Goal: Task Accomplishment & Management: Use online tool/utility

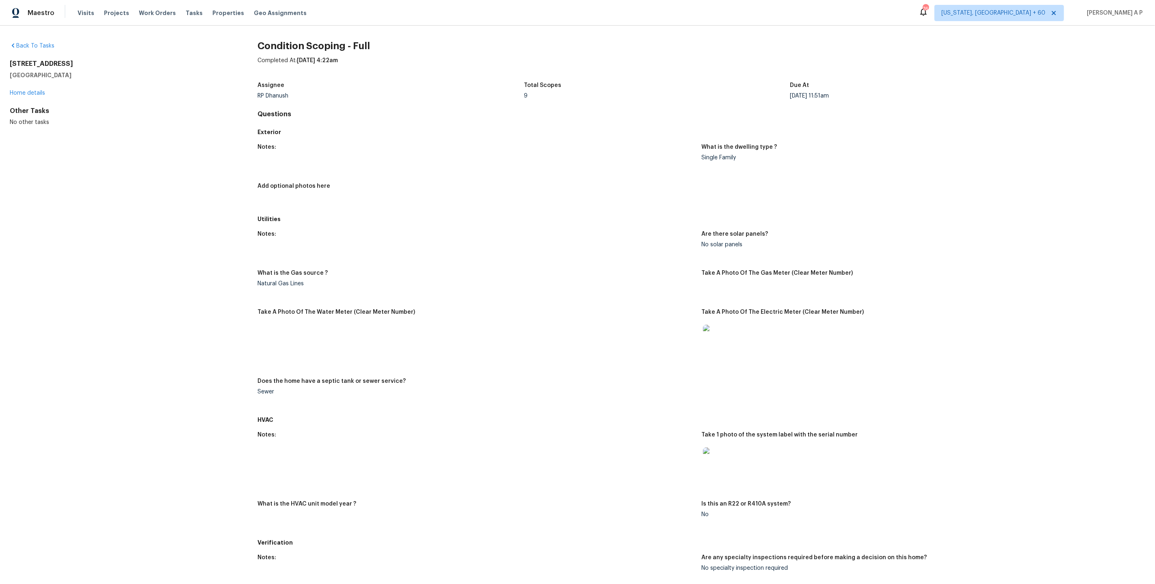
scroll to position [849, 0]
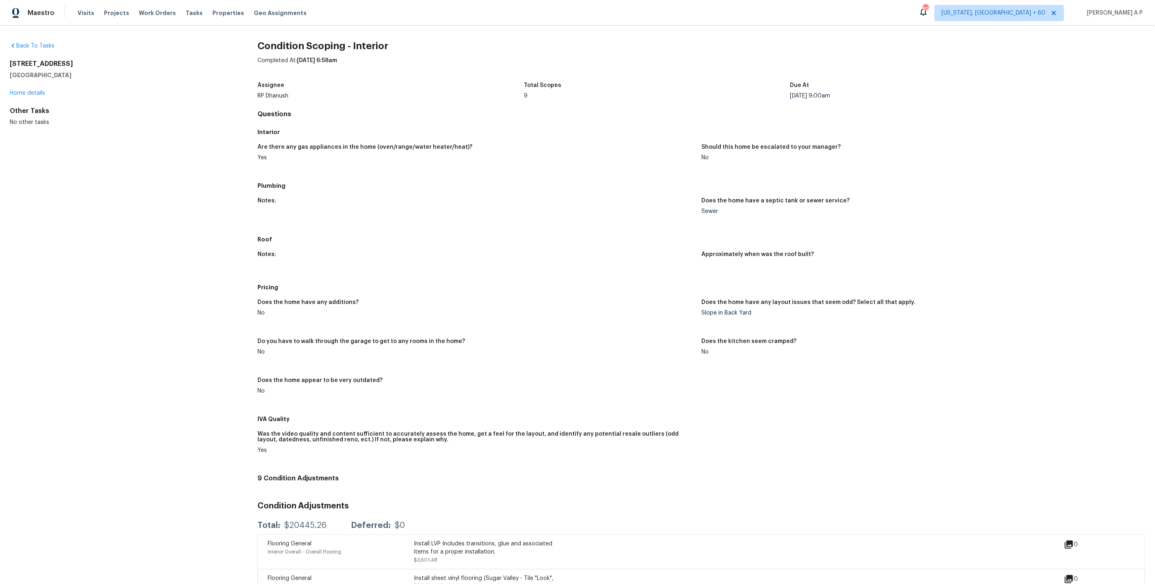
scroll to position [314, 0]
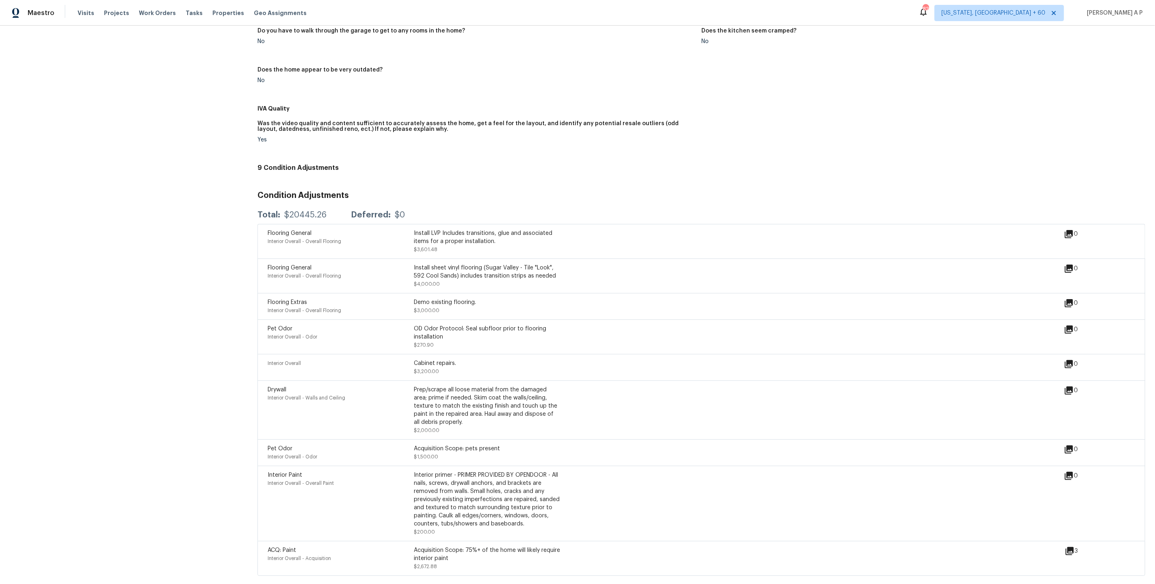
click at [560, 369] on div "Cabinet repairs. $3,200.00" at bounding box center [487, 367] width 146 height 16
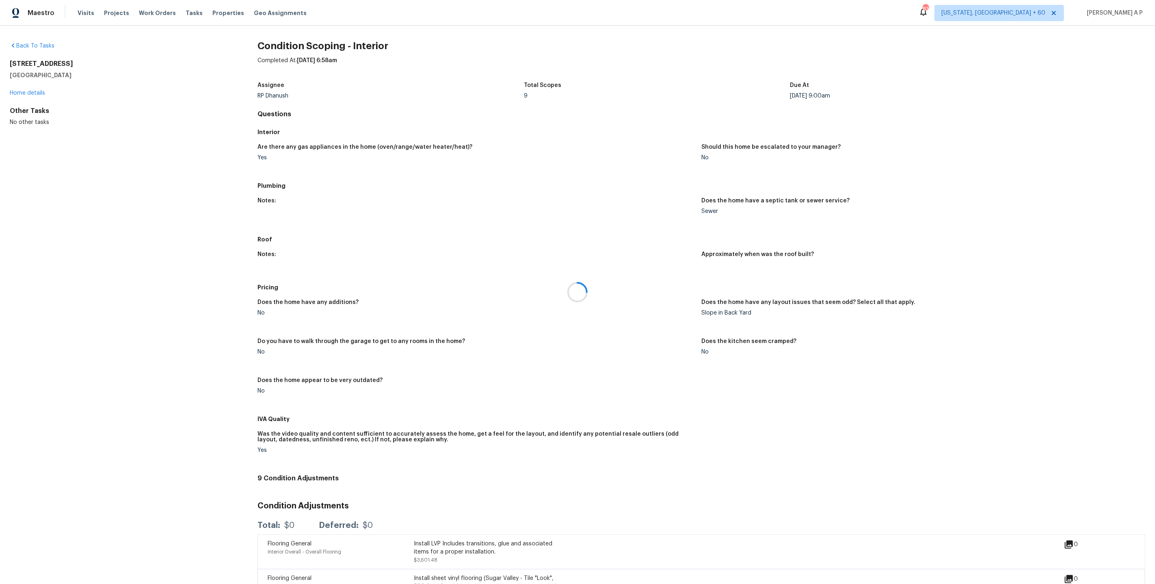
click at [35, 90] on div at bounding box center [577, 292] width 1155 height 584
click at [32, 92] on div at bounding box center [577, 292] width 1155 height 584
click at [32, 93] on link "Home details" at bounding box center [27, 93] width 35 height 6
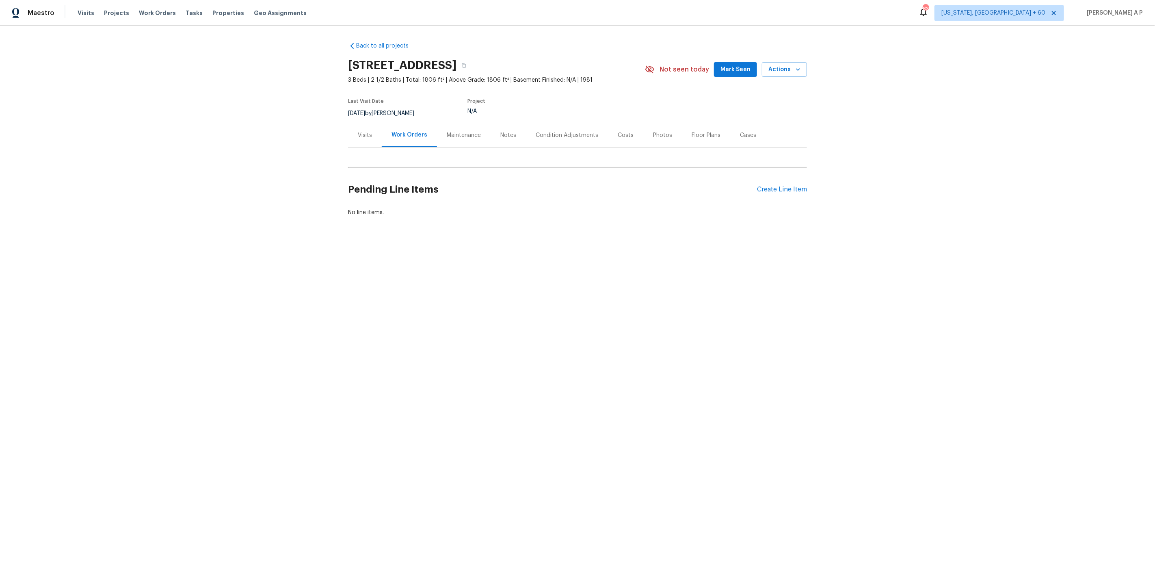
click at [367, 139] on div "Visits" at bounding box center [365, 135] width 14 height 8
click at [379, 217] on link "In-Person Walkthrough" at bounding box center [379, 219] width 61 height 6
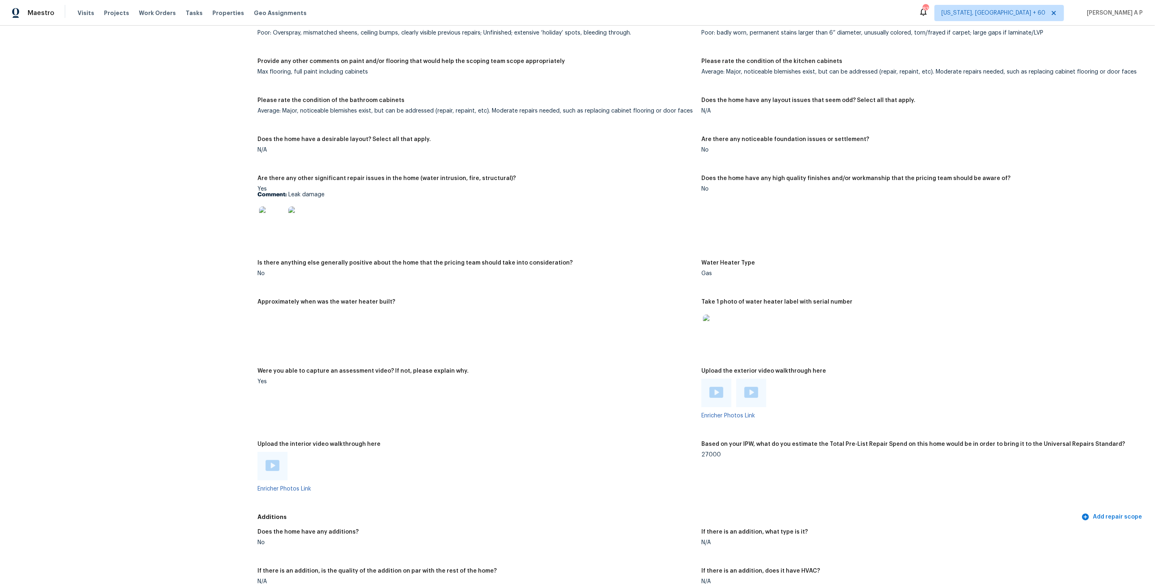
scroll to position [1412, 0]
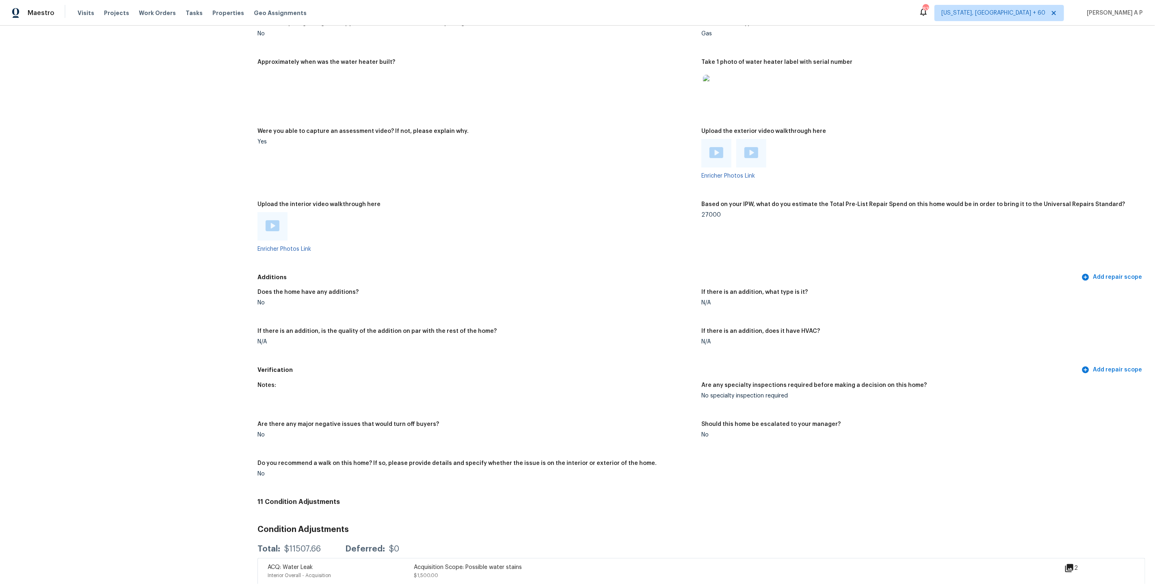
click at [270, 220] on img at bounding box center [273, 225] width 14 height 11
click at [717, 153] on div at bounding box center [716, 153] width 30 height 28
click at [717, 149] on img at bounding box center [717, 152] width 14 height 11
click at [754, 147] on img at bounding box center [752, 152] width 14 height 11
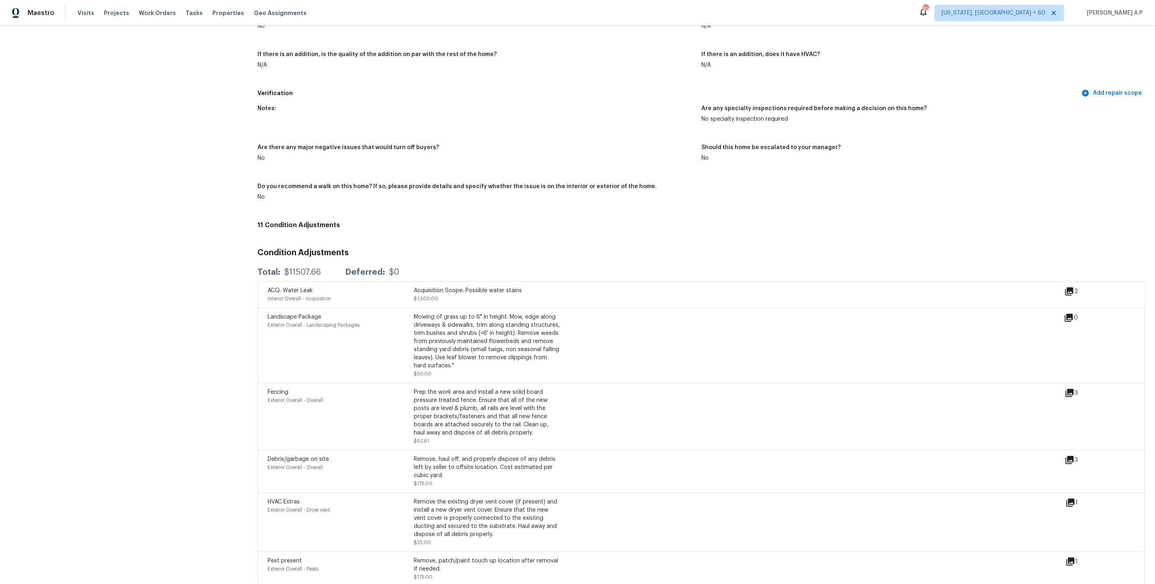
scroll to position [2053, 0]
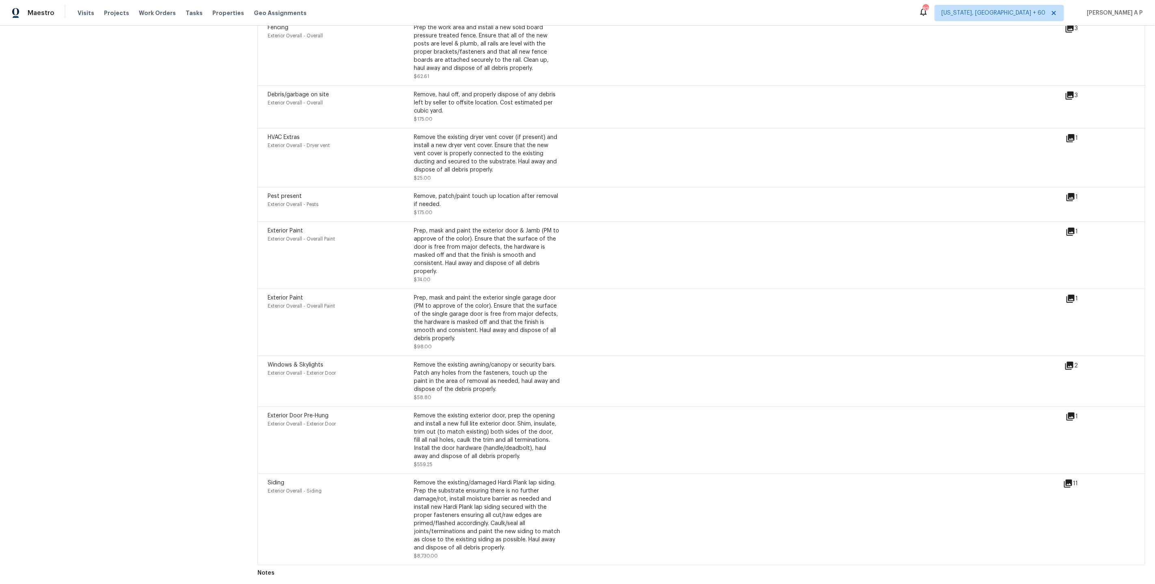
click at [1069, 412] on icon at bounding box center [1071, 416] width 8 height 8
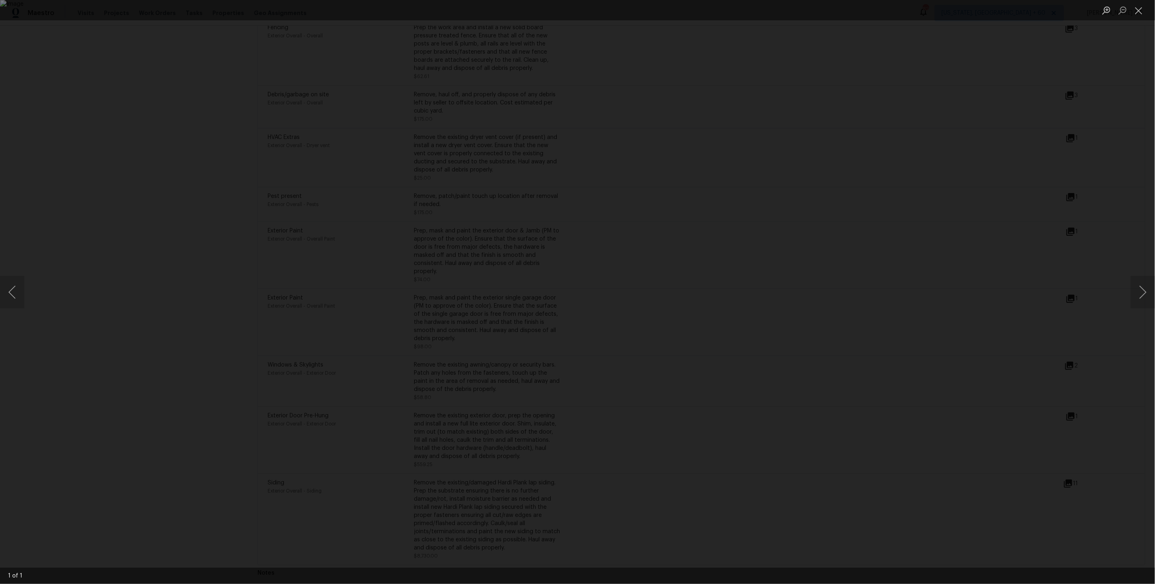
click at [895, 385] on div "Lightbox" at bounding box center [577, 292] width 1155 height 584
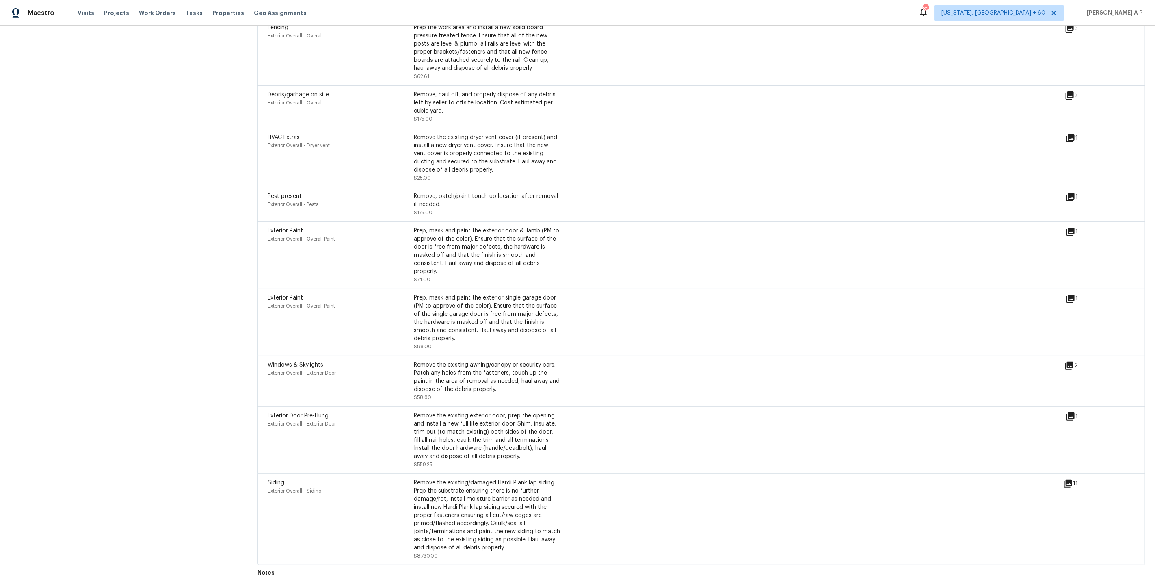
click at [567, 312] on div "Exterior Paint Exterior Overall - Overall Paint Prep, mask and paint the exteri…" at bounding box center [667, 322] width 798 height 57
click at [578, 299] on div "Exterior Paint Exterior Overall - Overall Paint Prep, mask and paint the exteri…" at bounding box center [667, 322] width 798 height 57
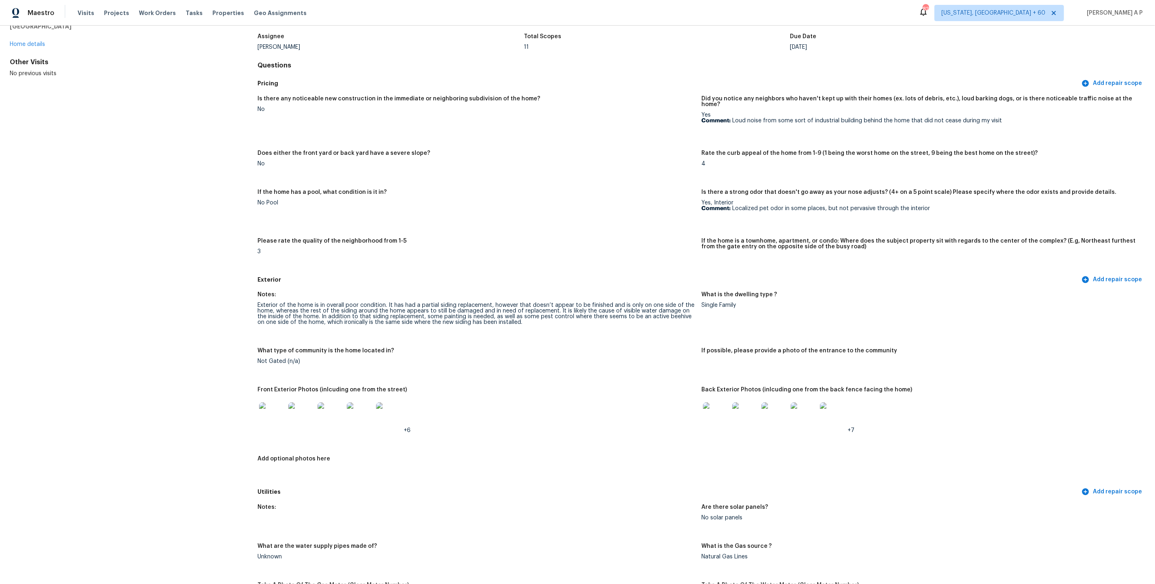
scroll to position [1039, 0]
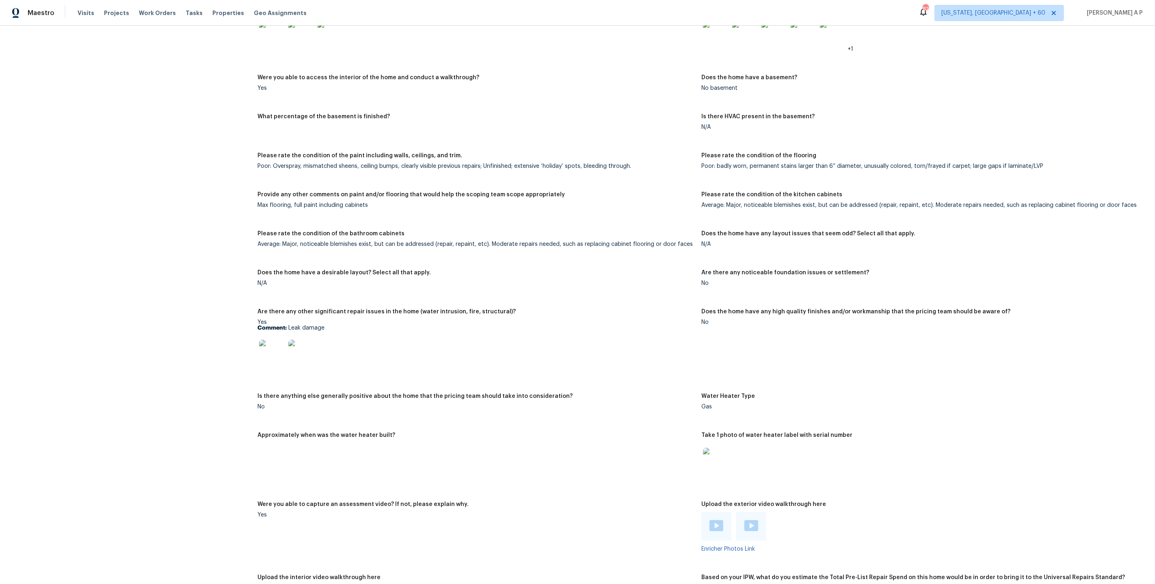
click at [274, 345] on img at bounding box center [272, 353] width 26 height 26
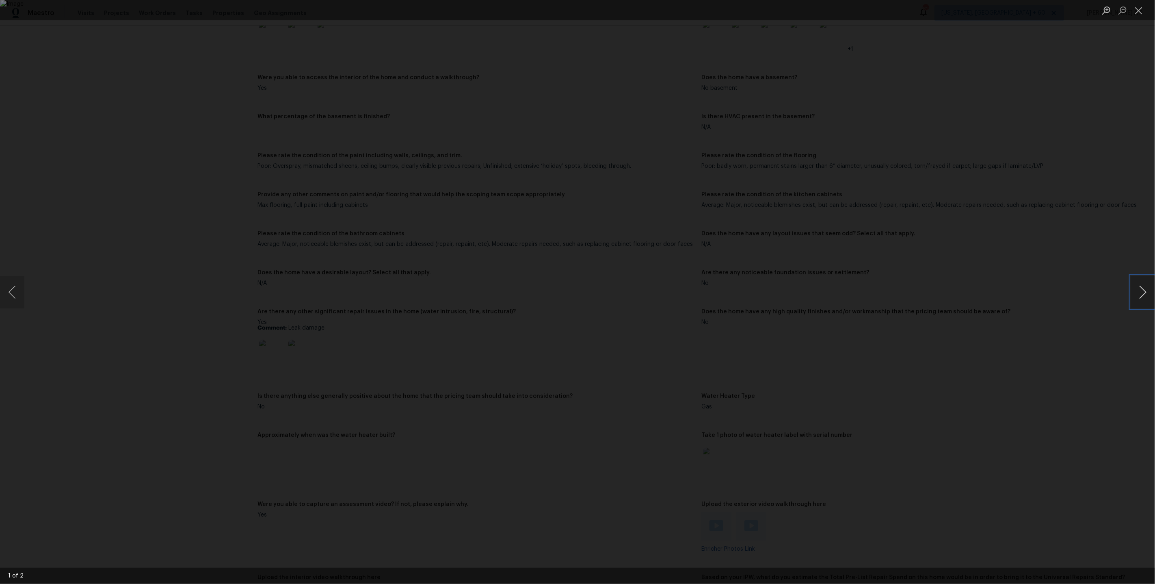
click at [1141, 285] on button "Next image" at bounding box center [1143, 292] width 24 height 32
click at [935, 293] on div "Lightbox" at bounding box center [577, 292] width 1155 height 584
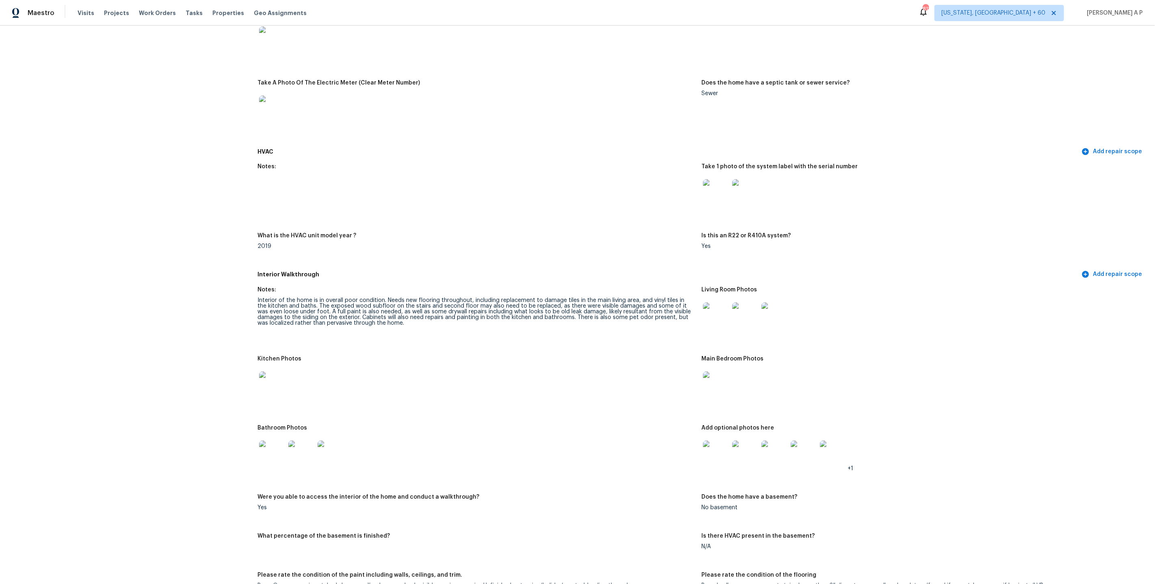
scroll to position [0, 0]
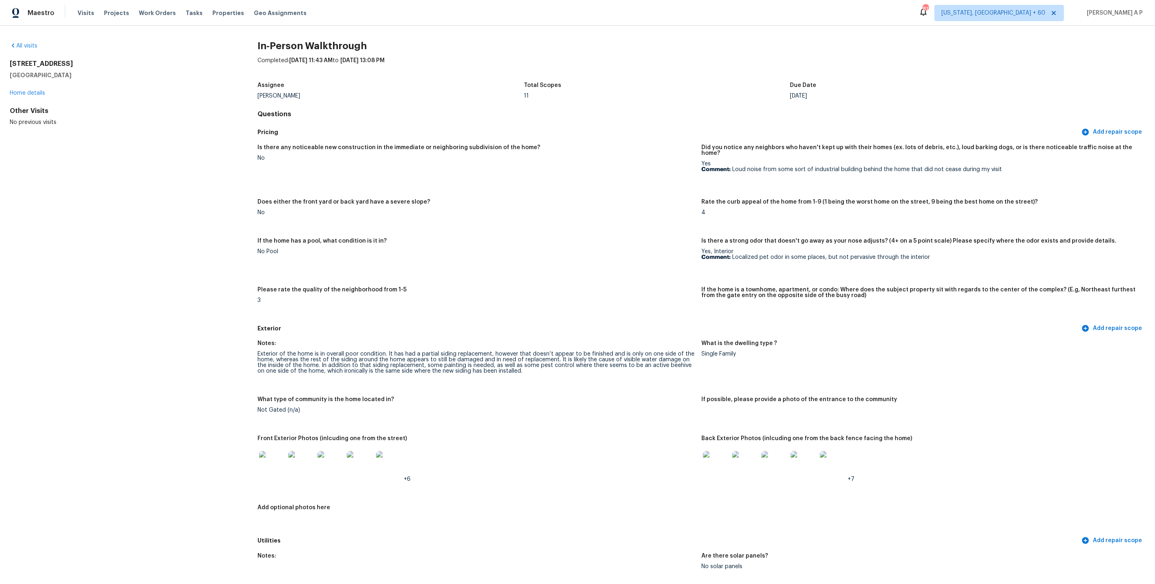
click at [504, 22] on div "Maestro Visits Projects Work Orders Tasks Properties Geo Assignments 813 Washin…" at bounding box center [577, 13] width 1155 height 26
click at [33, 96] on div at bounding box center [577, 292] width 1155 height 584
click at [33, 93] on div at bounding box center [577, 292] width 1155 height 584
click at [34, 91] on div at bounding box center [577, 292] width 1155 height 584
click at [31, 92] on link "Home details" at bounding box center [27, 93] width 35 height 6
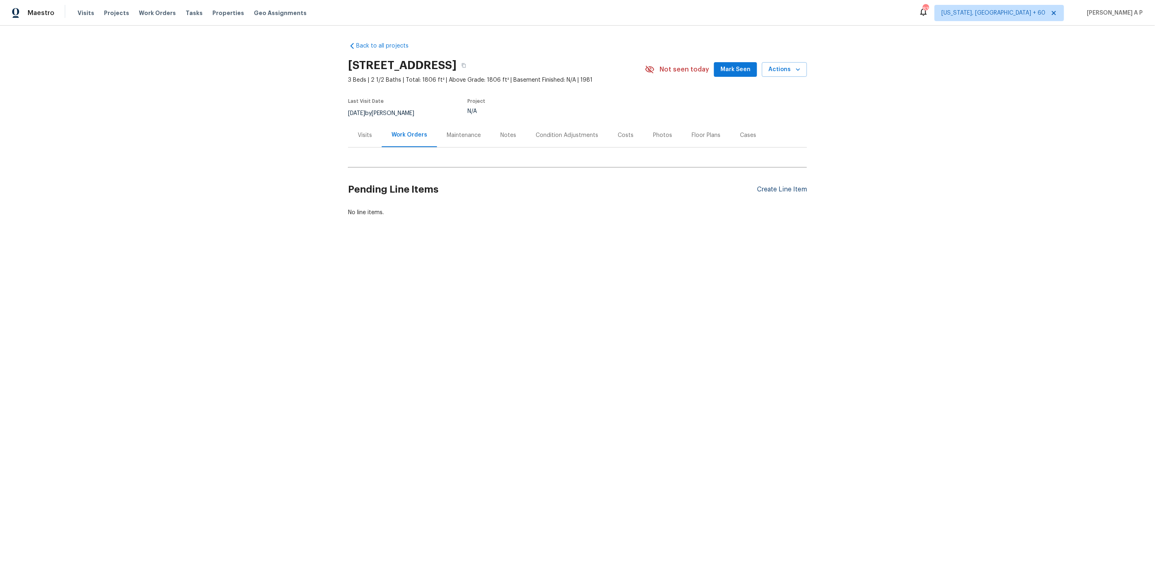
click at [785, 190] on div "Create Line Item" at bounding box center [782, 190] width 50 height 8
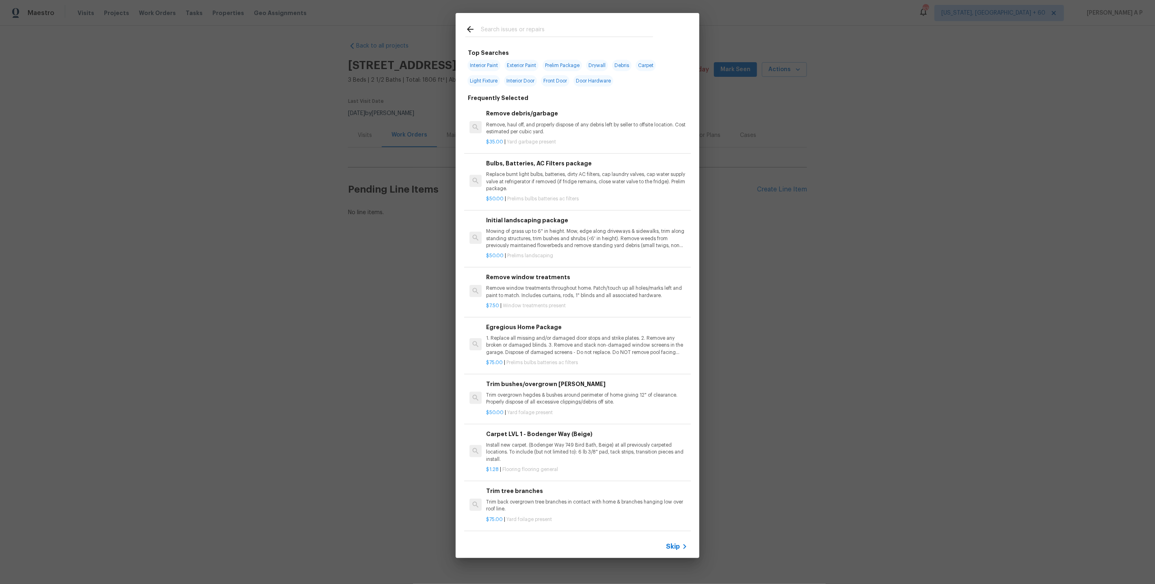
click at [670, 543] on span "Skip" at bounding box center [673, 546] width 14 height 8
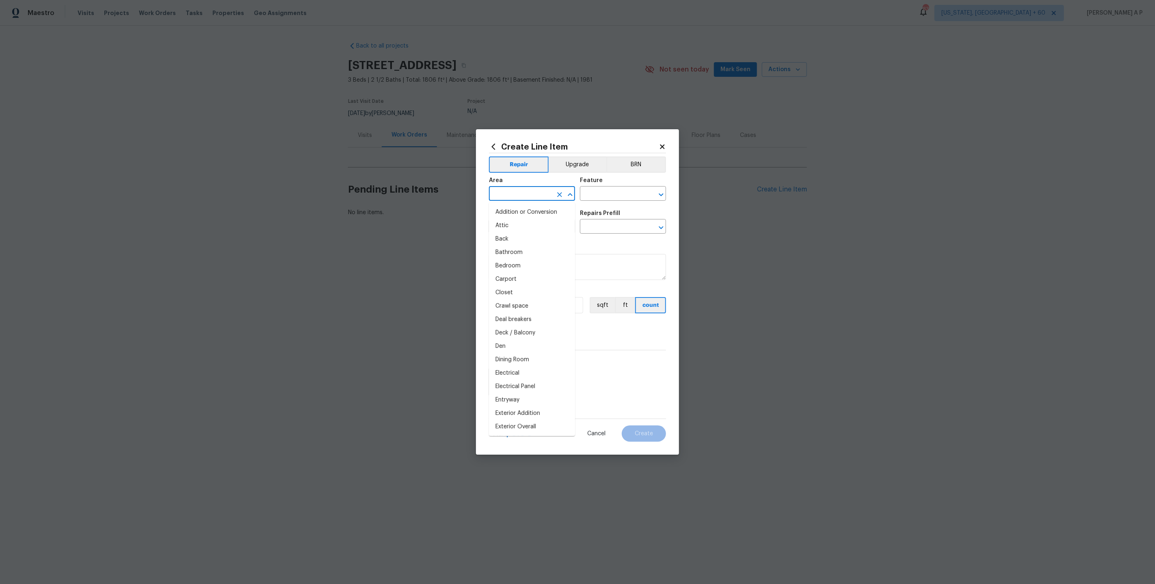
click at [540, 192] on input "text" at bounding box center [520, 194] width 63 height 13
click at [525, 224] on li "Interior Overall" at bounding box center [532, 225] width 86 height 13
type input "Interior Overall"
click at [525, 223] on input "text" at bounding box center [520, 227] width 63 height 13
click at [524, 274] on li "Bathroom Cabinets" at bounding box center [532, 277] width 86 height 13
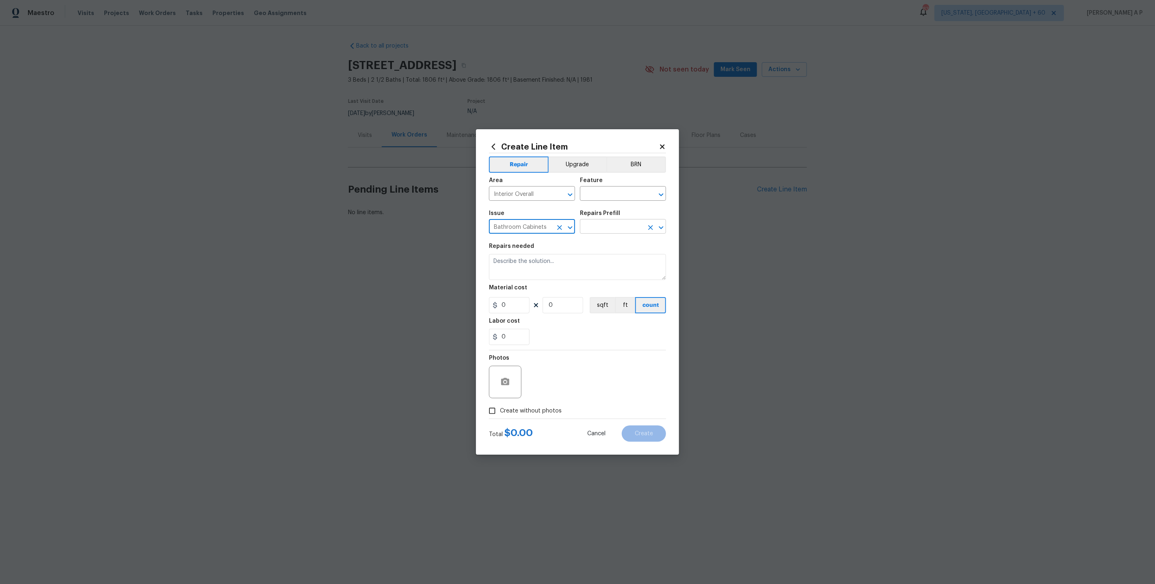
type input "Bathroom Cabinets"
click at [596, 227] on input "text" at bounding box center [611, 227] width 63 height 13
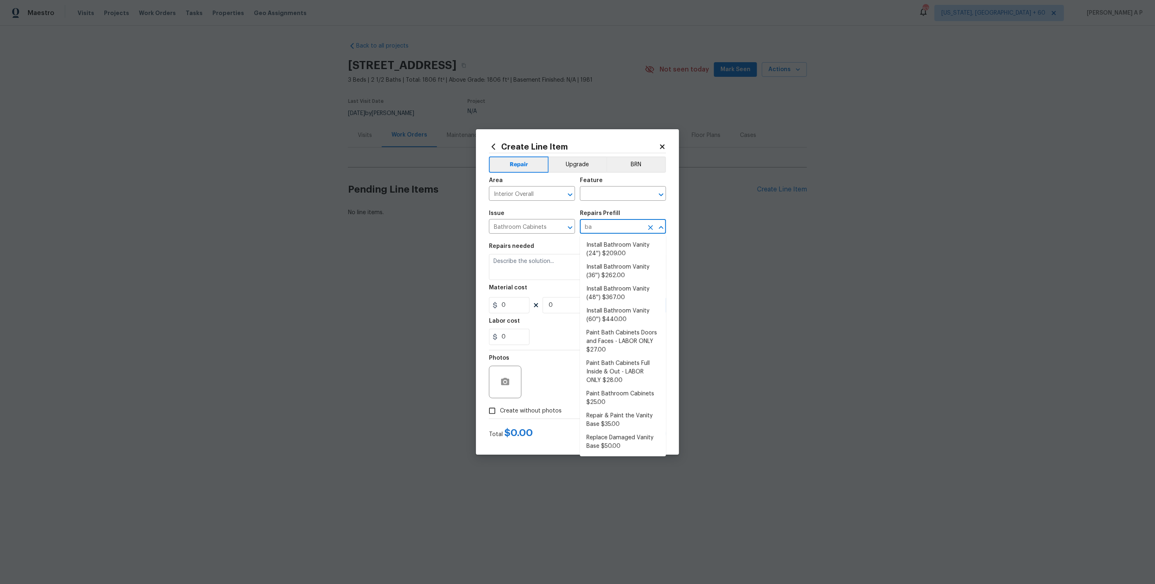
type input "b"
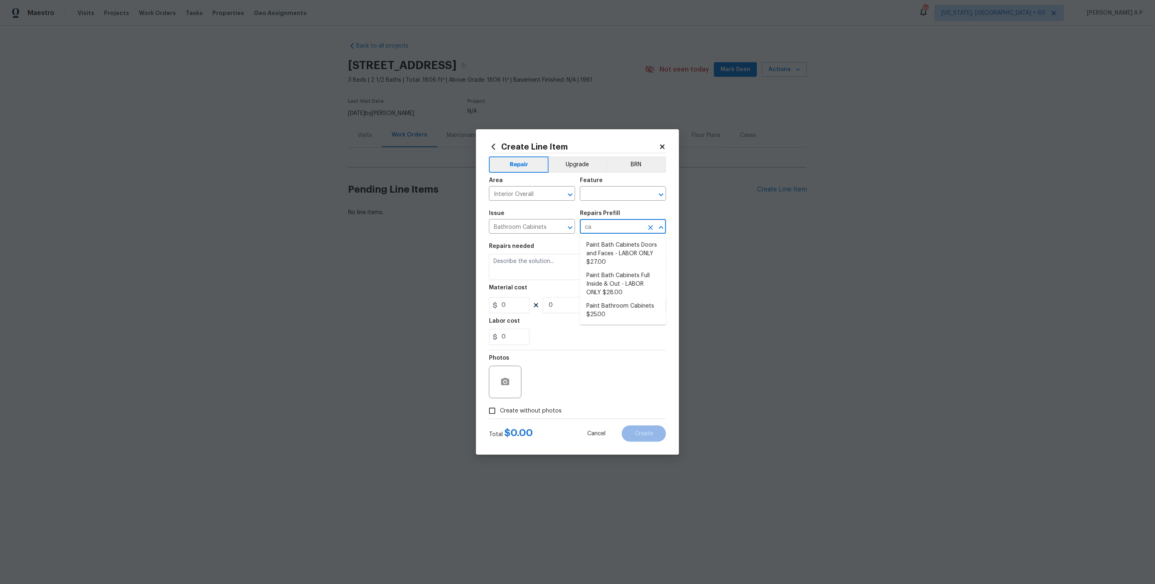
type input "c"
type input "rep"
click at [664, 148] on icon at bounding box center [662, 146] width 4 height 4
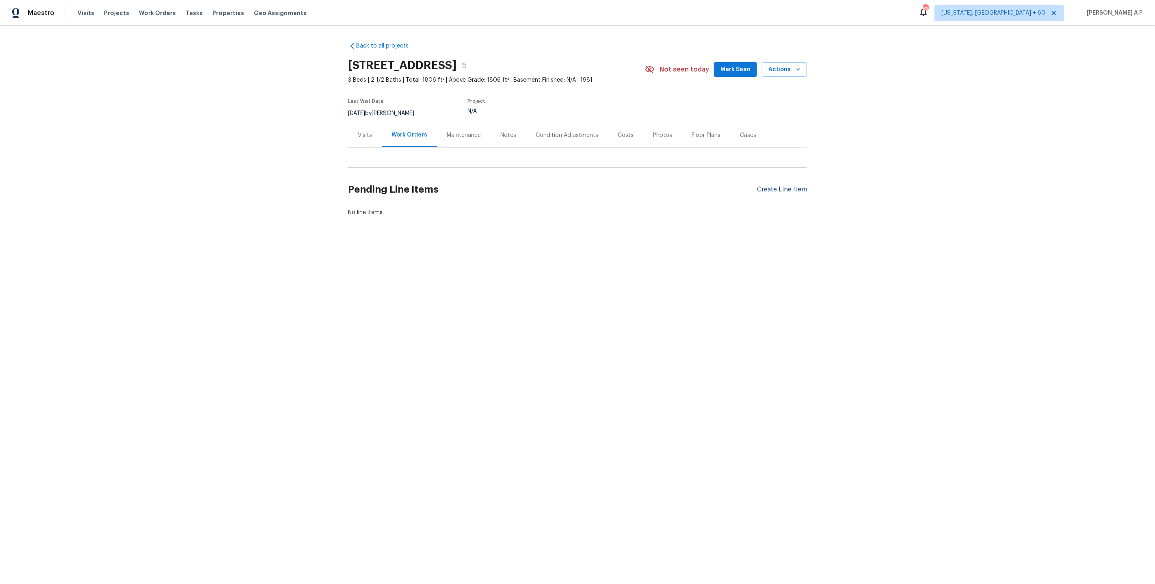
click at [774, 188] on div "Create Line Item" at bounding box center [782, 190] width 50 height 8
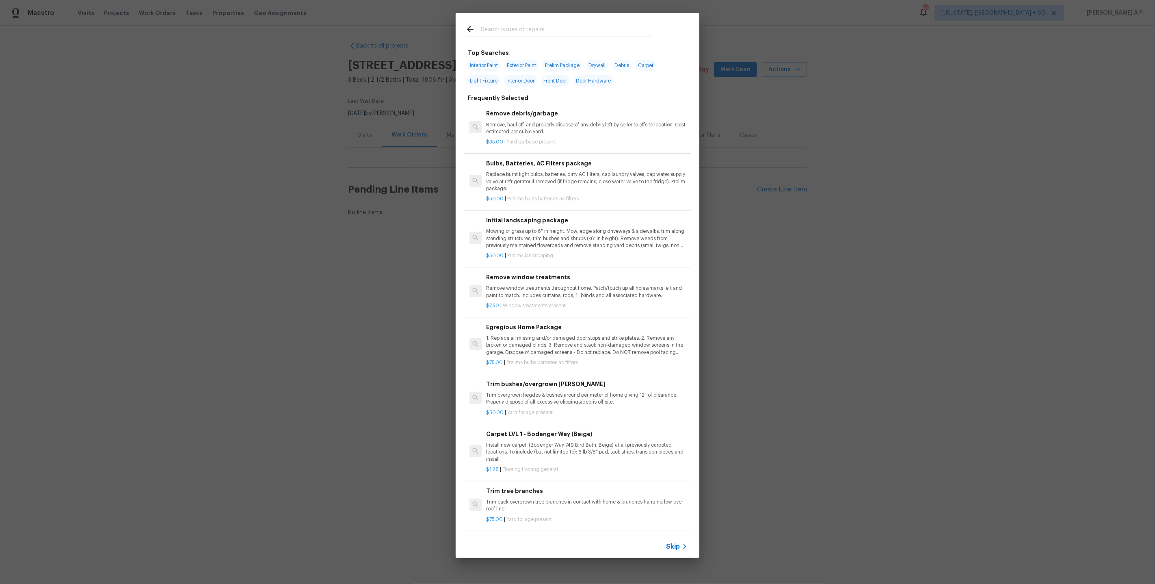
click at [673, 544] on span "Skip" at bounding box center [673, 546] width 14 height 8
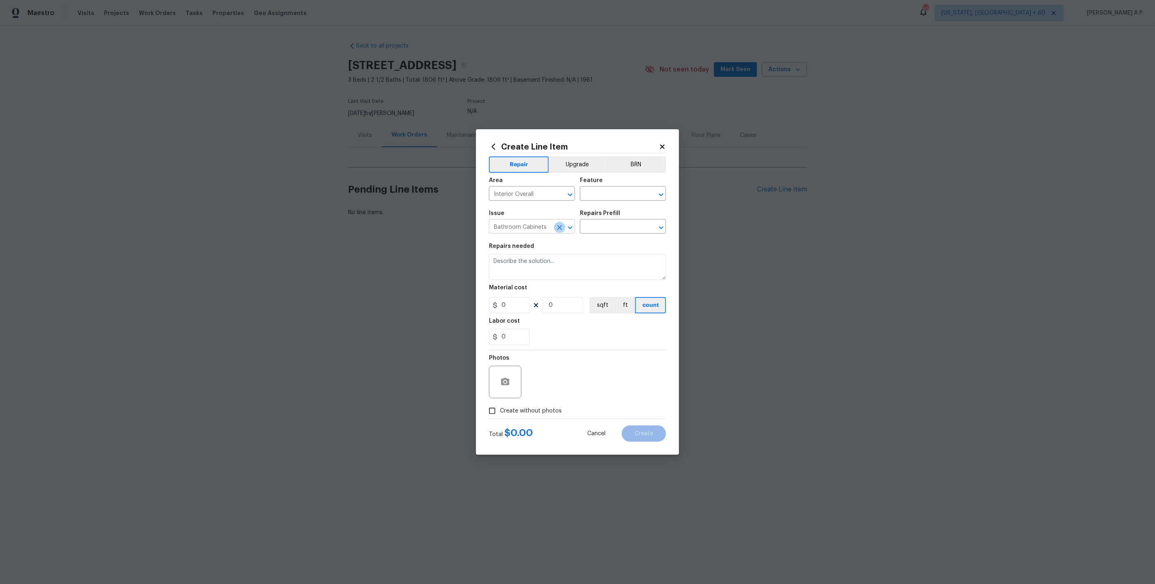
click at [560, 229] on icon "Clear" at bounding box center [560, 227] width 8 height 8
click at [559, 191] on icon "Clear" at bounding box center [560, 194] width 8 height 8
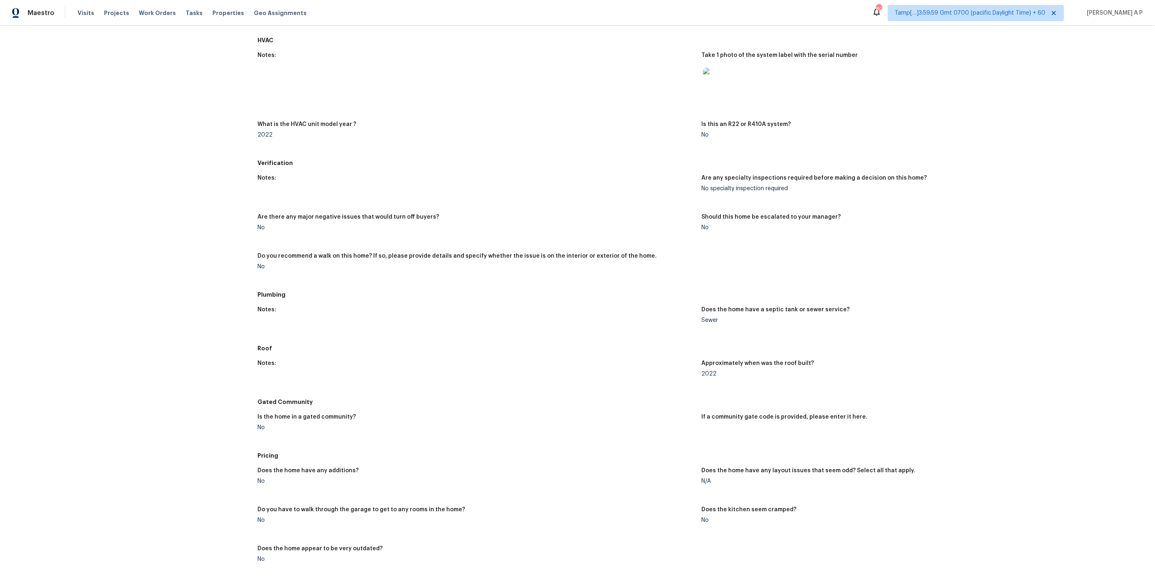
scroll to position [565, 0]
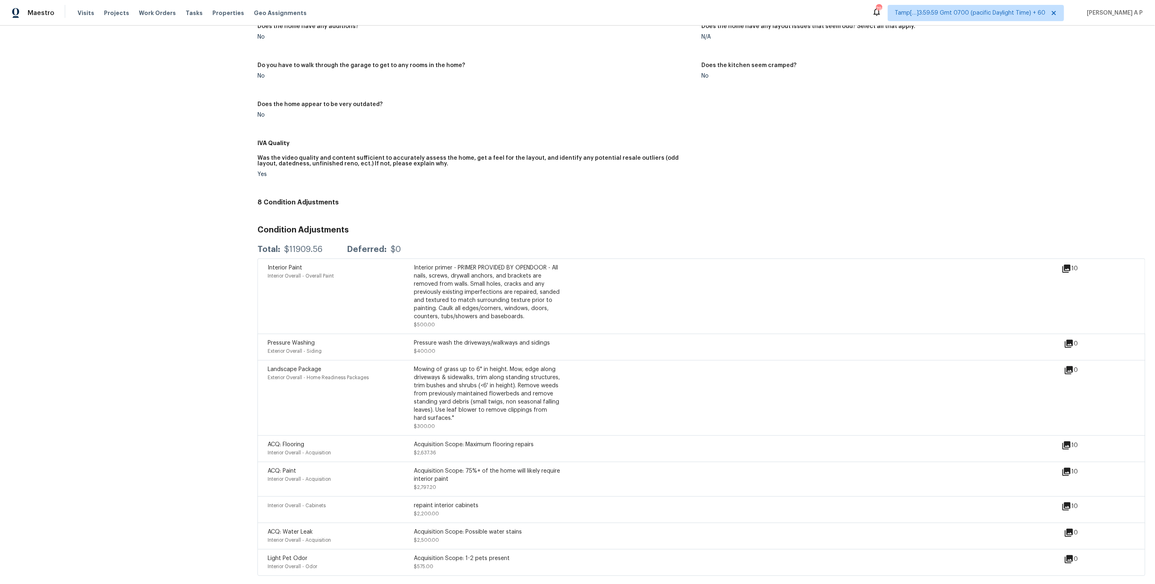
scroll to position [327, 0]
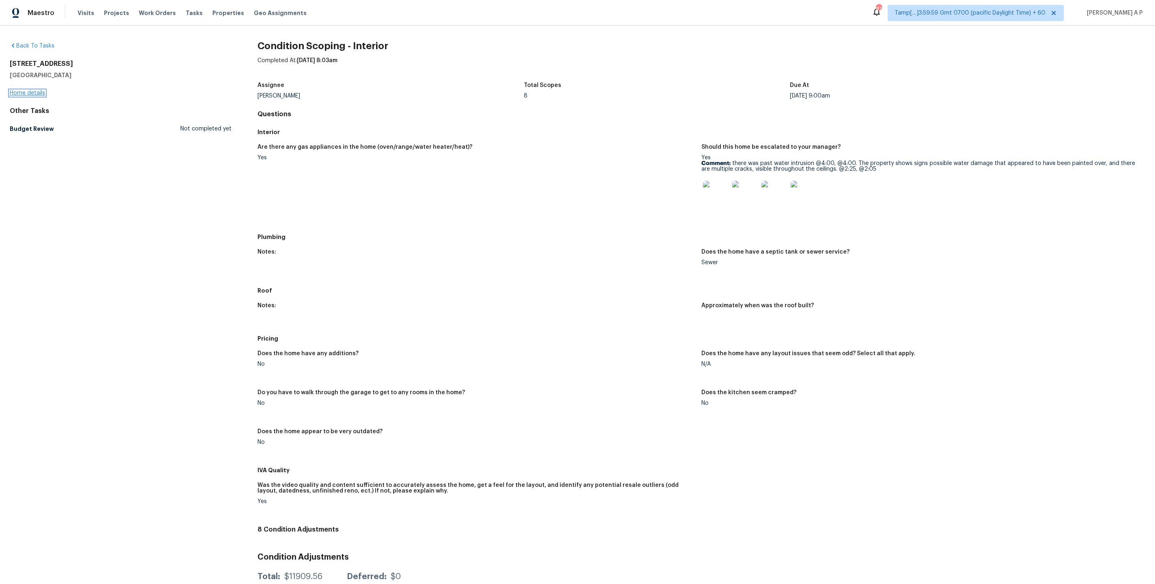
click at [41, 92] on link "Home details" at bounding box center [27, 93] width 35 height 6
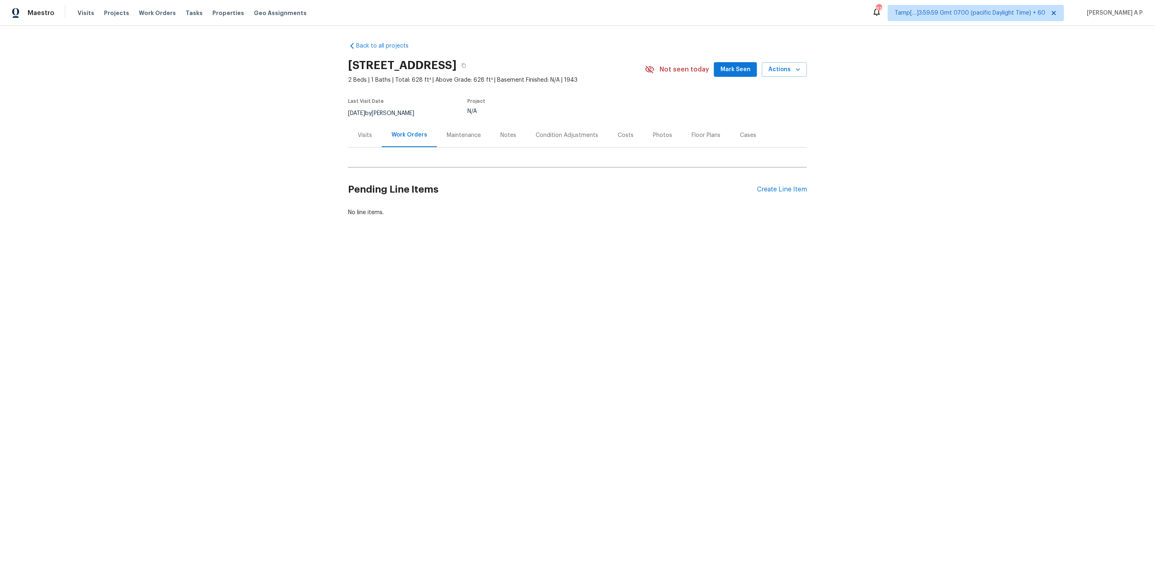
click at [374, 138] on div "Visits" at bounding box center [365, 135] width 34 height 24
click at [379, 221] on link "In-Person Walkthrough" at bounding box center [379, 219] width 61 height 6
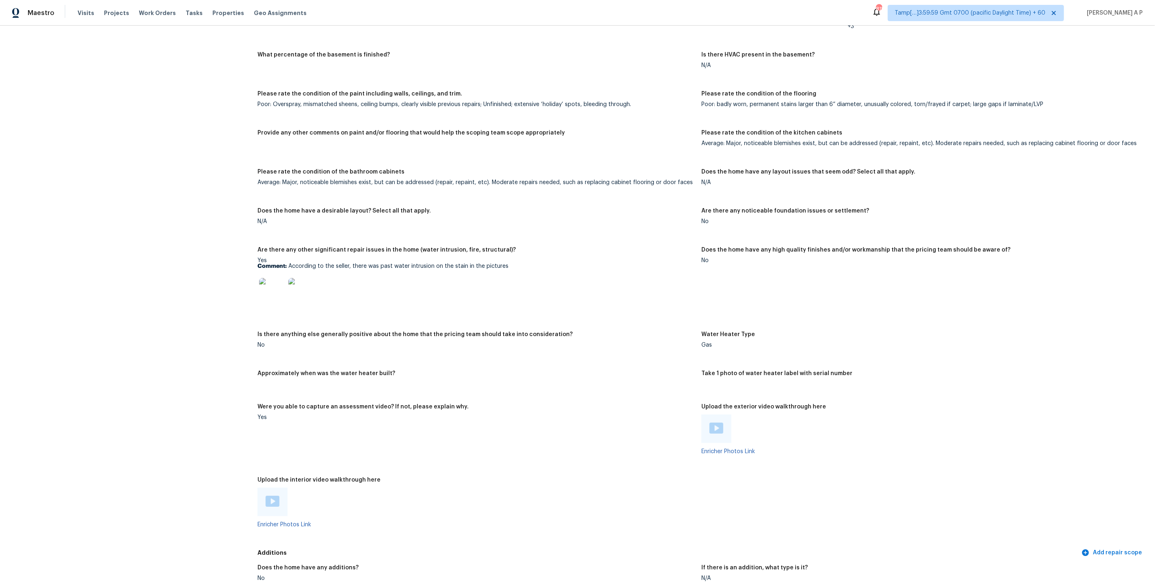
scroll to position [1262, 0]
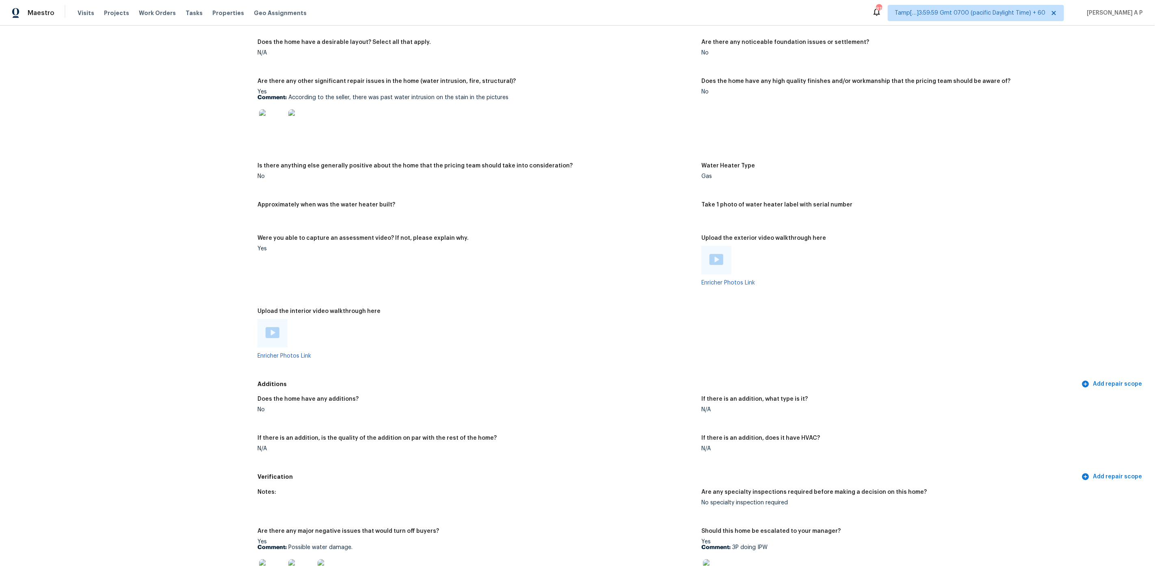
click at [275, 328] on img at bounding box center [273, 332] width 14 height 11
click at [717, 257] on img at bounding box center [717, 259] width 14 height 11
click at [1020, 24] on div "Maestro Visits Projects Work Orders Tasks Properties Geo Assignments 806 Tamp[……" at bounding box center [577, 13] width 1155 height 26
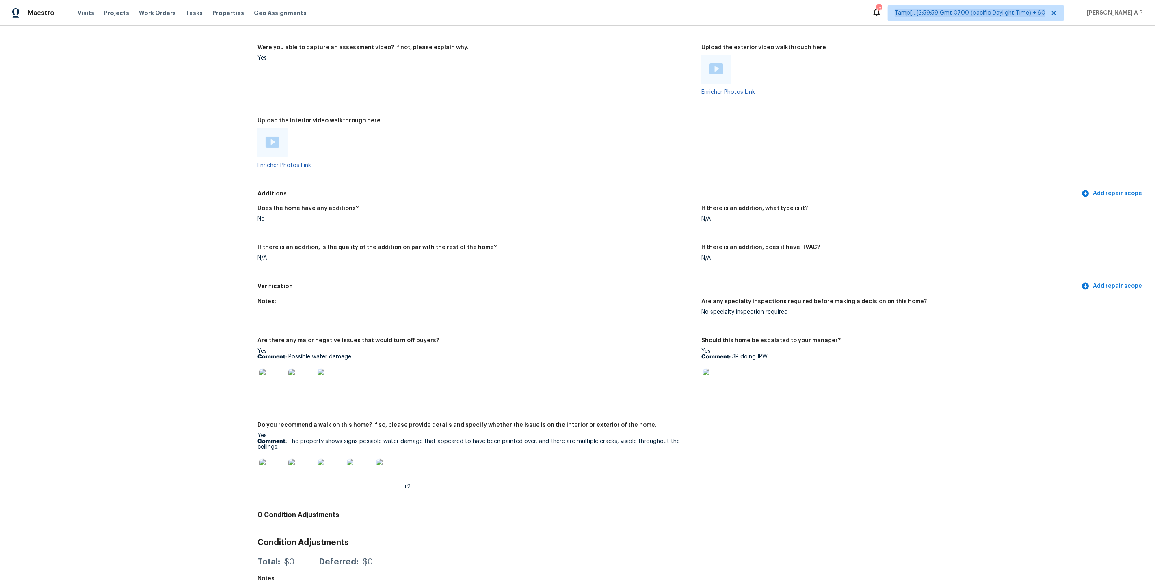
scroll to position [1452, 0]
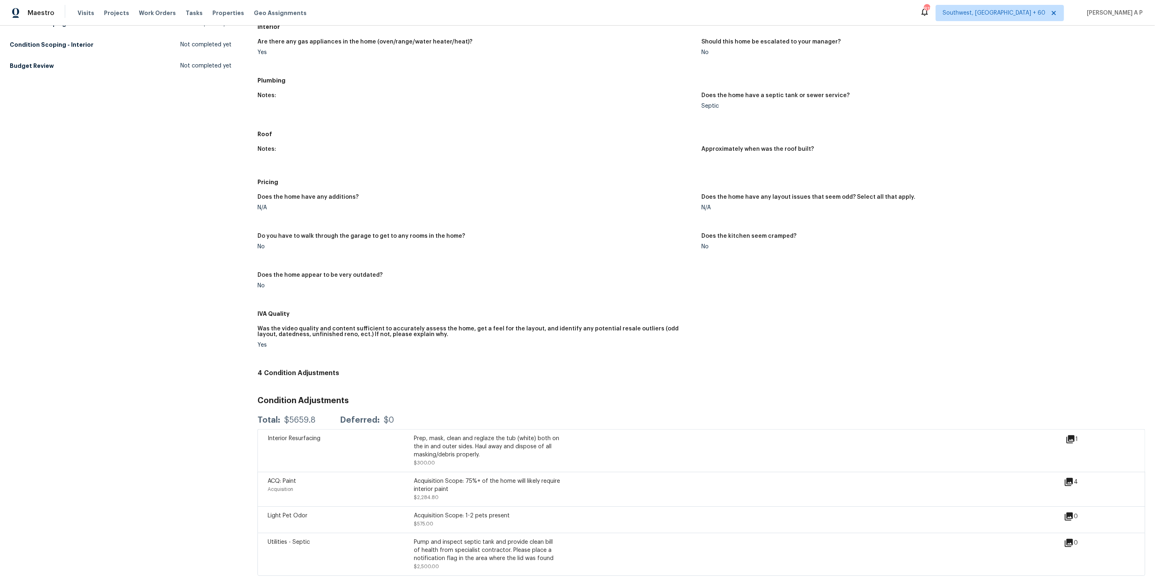
scroll to position [104, 0]
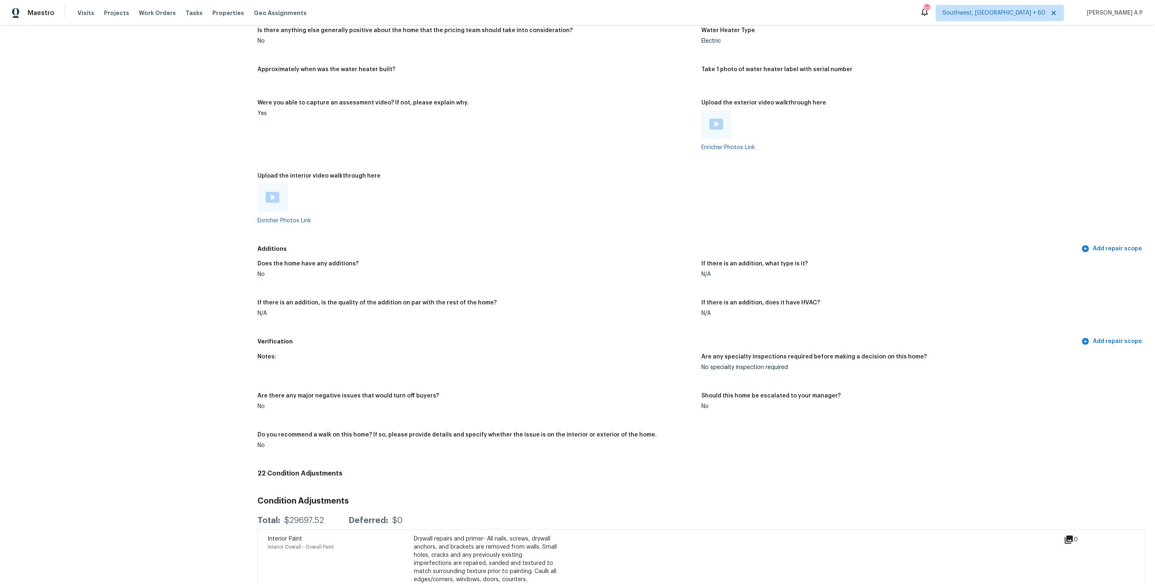
scroll to position [1365, 0]
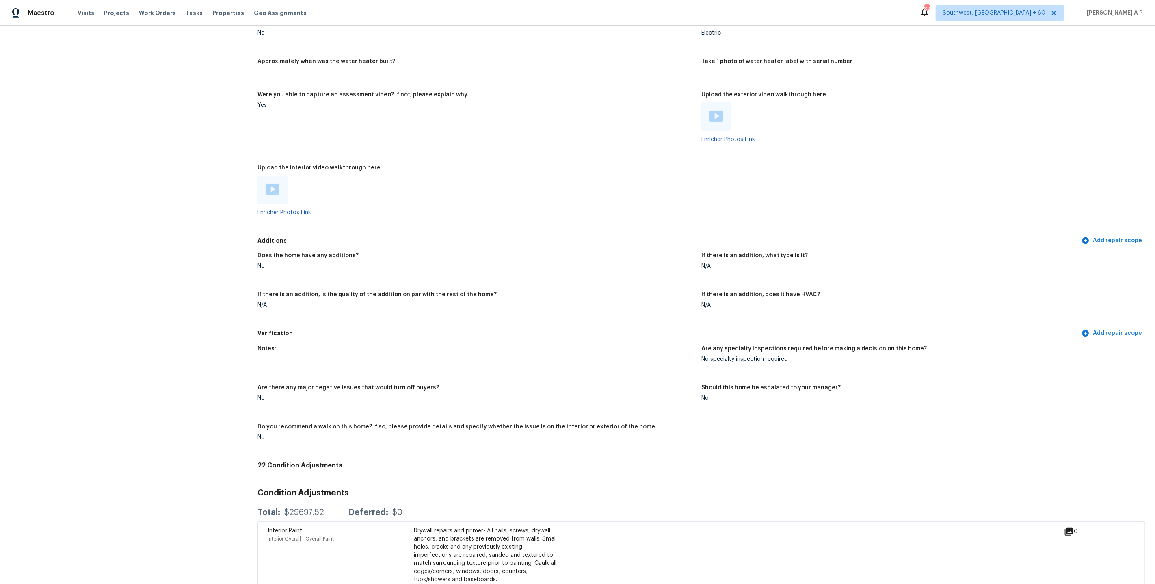
click at [275, 184] on img at bounding box center [273, 189] width 14 height 11
click at [720, 110] on img at bounding box center [717, 115] width 14 height 11
click at [719, 110] on img at bounding box center [717, 115] width 14 height 11
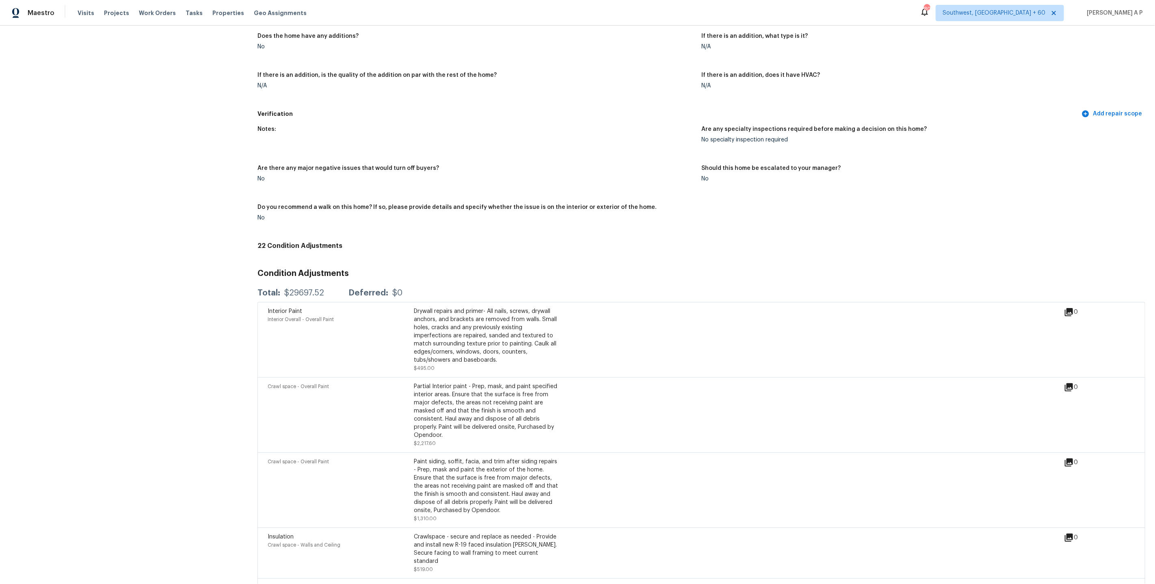
scroll to position [1584, 0]
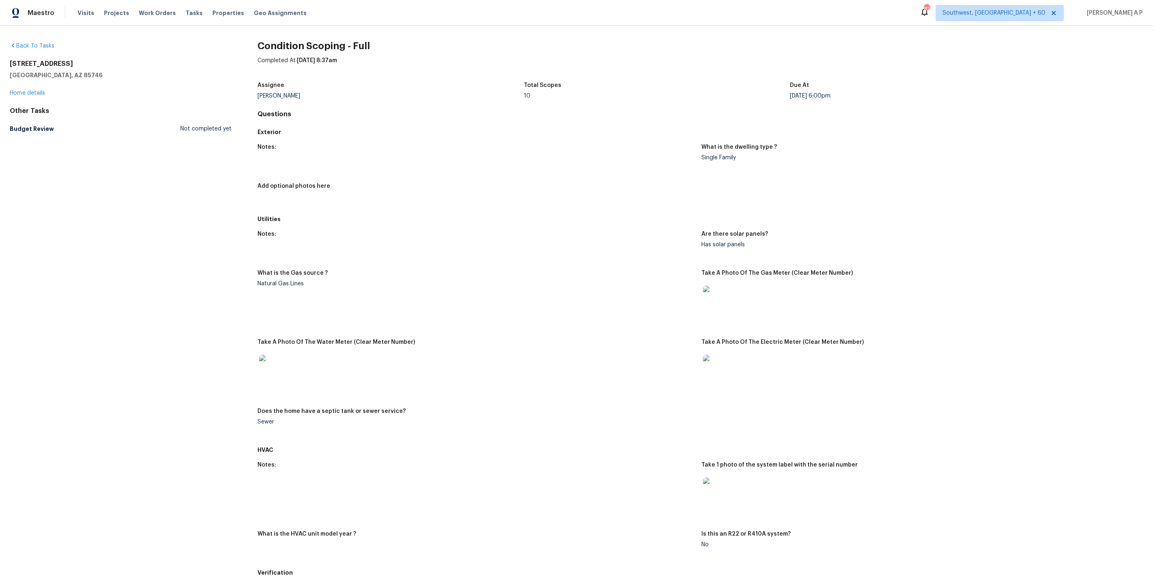
click at [1011, 89] on div "Due At" at bounding box center [923, 87] width 266 height 11
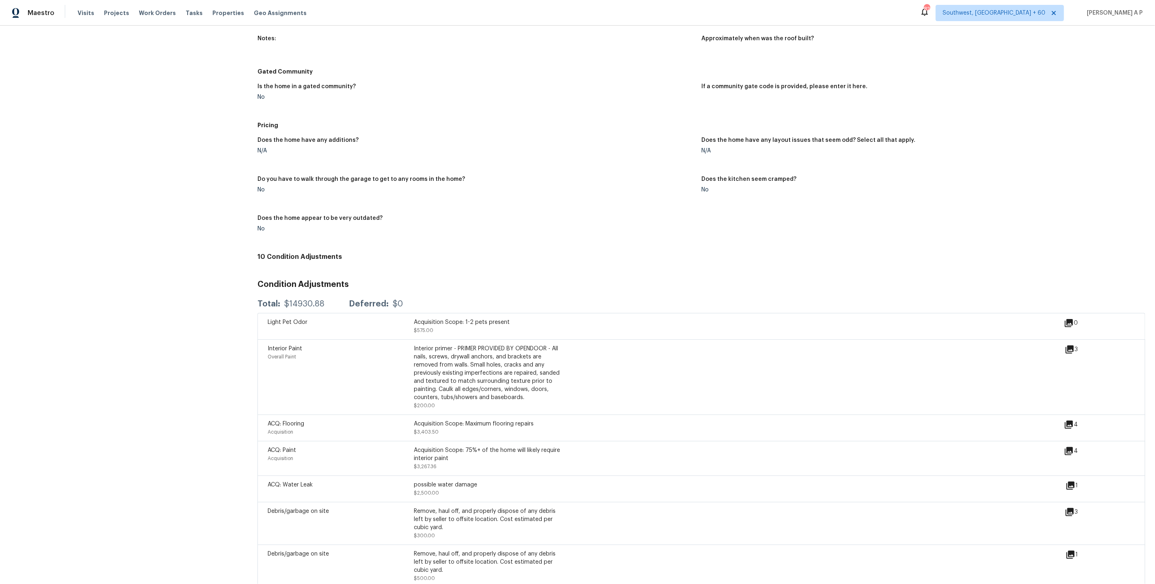
scroll to position [937, 0]
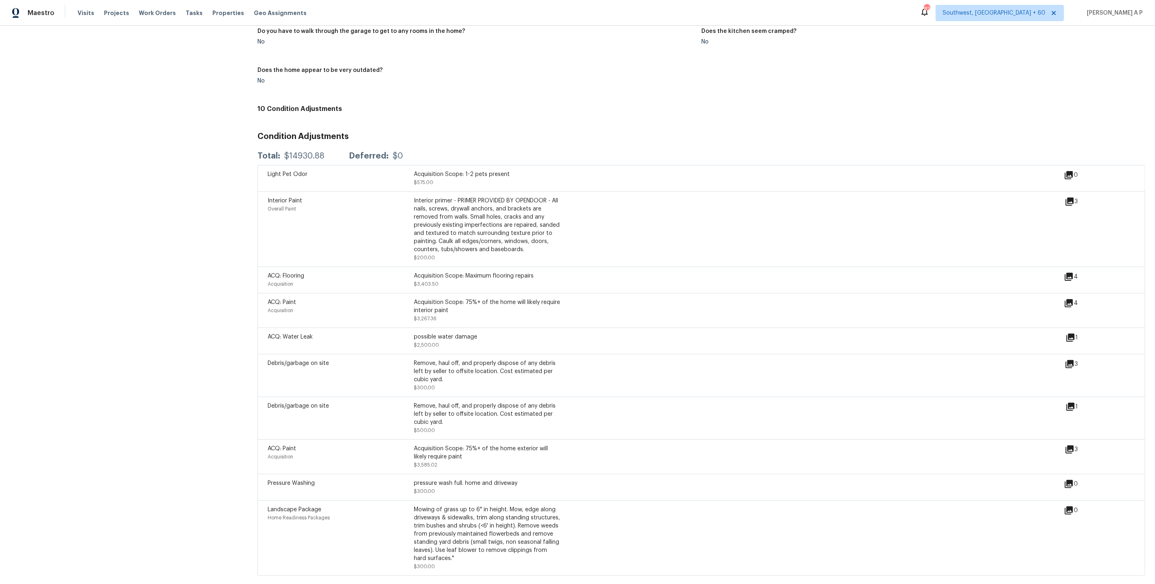
click at [1067, 361] on icon at bounding box center [1070, 364] width 10 height 10
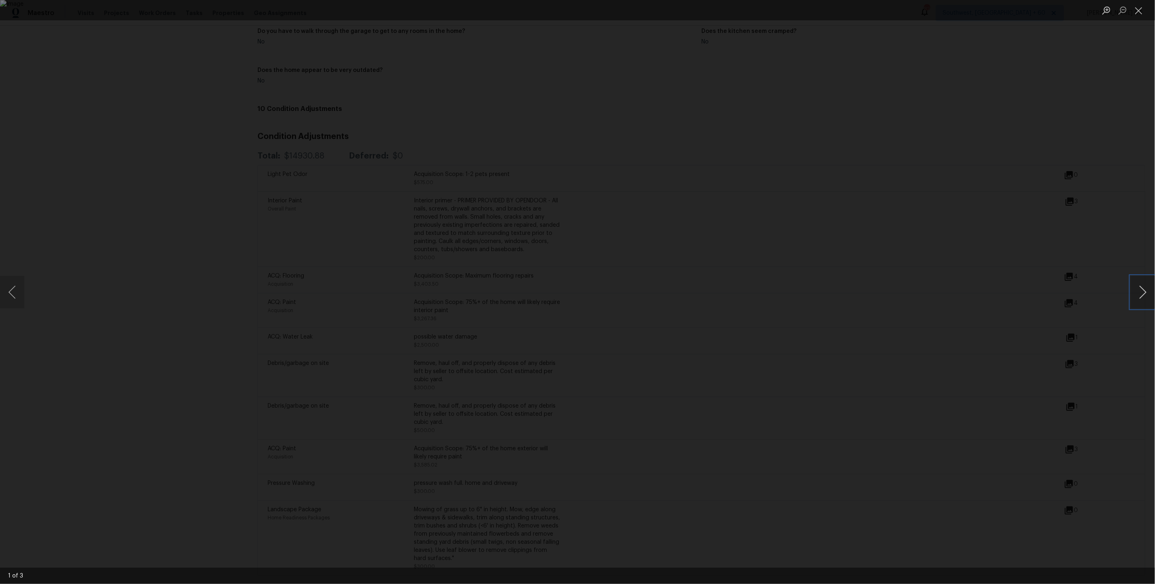
click at [1141, 289] on button "Next image" at bounding box center [1143, 292] width 24 height 32
click at [1037, 288] on div "Lightbox" at bounding box center [577, 292] width 1155 height 584
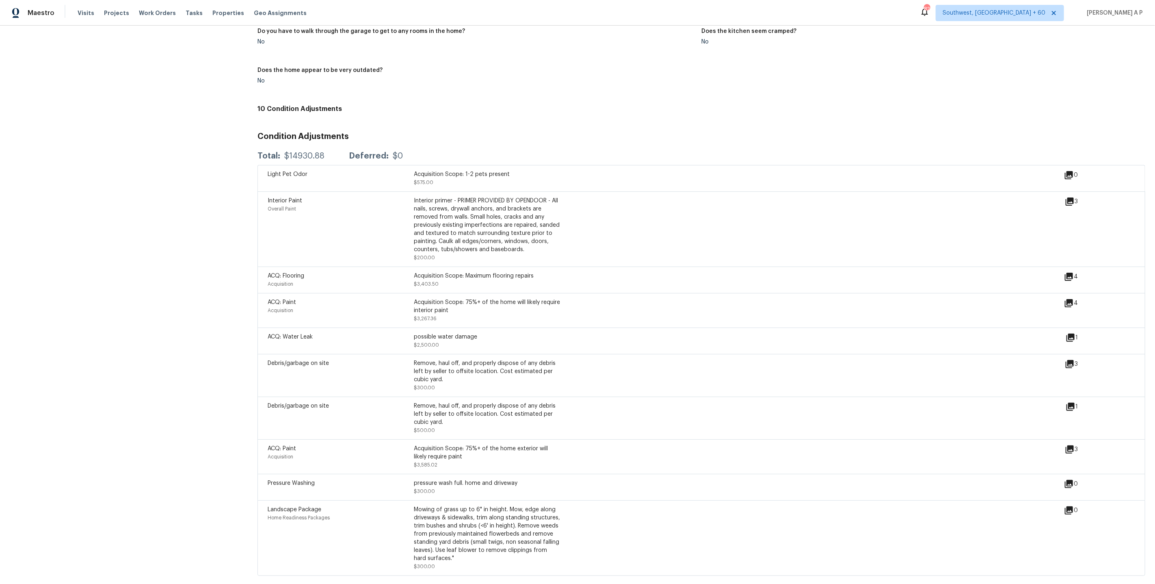
click at [1068, 403] on icon at bounding box center [1071, 407] width 10 height 10
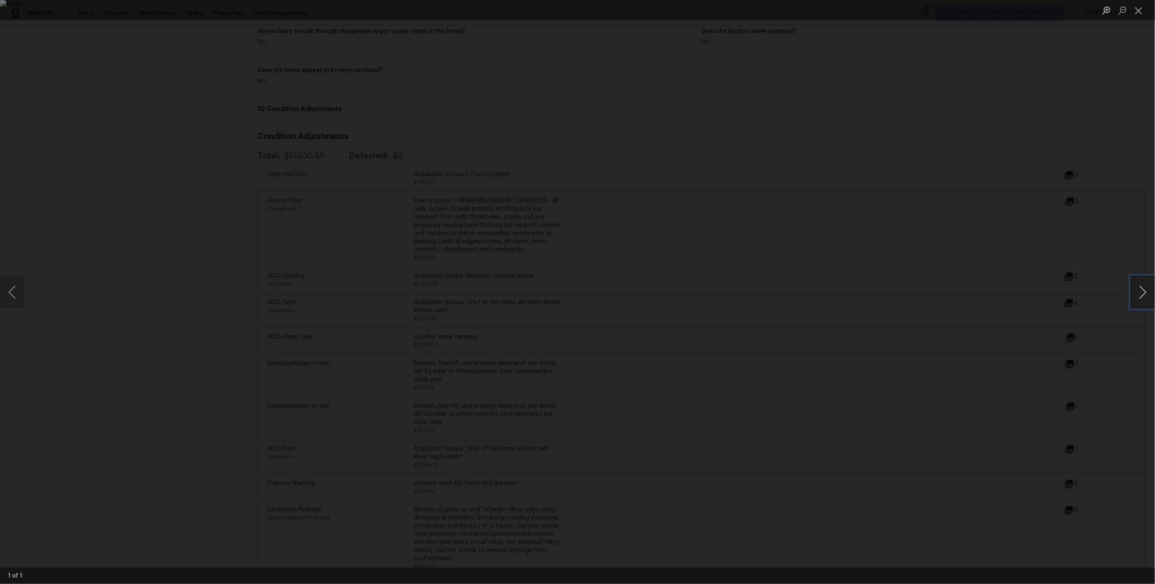
click at [1141, 293] on button "Next image" at bounding box center [1143, 292] width 24 height 32
click at [1017, 312] on div "Lightbox" at bounding box center [577, 292] width 1155 height 584
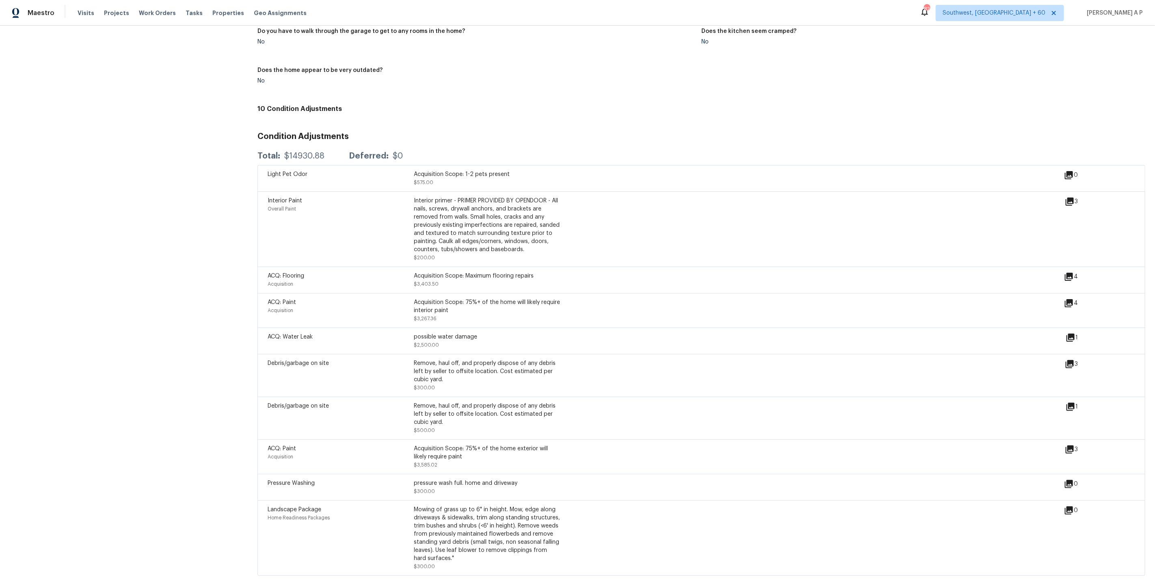
click at [524, 323] on div "ACQ: Paint Acquisition Acquisition Scope: 75%+ of the home will likely require …" at bounding box center [702, 310] width 888 height 35
click at [527, 298] on div "Acquisition Scope: 75%+ of the home will likely require interior paint" at bounding box center [487, 306] width 146 height 16
click at [454, 456] on div "Acquisition Scope: 75%+ of the home exterior will likely require paint" at bounding box center [487, 452] width 146 height 16
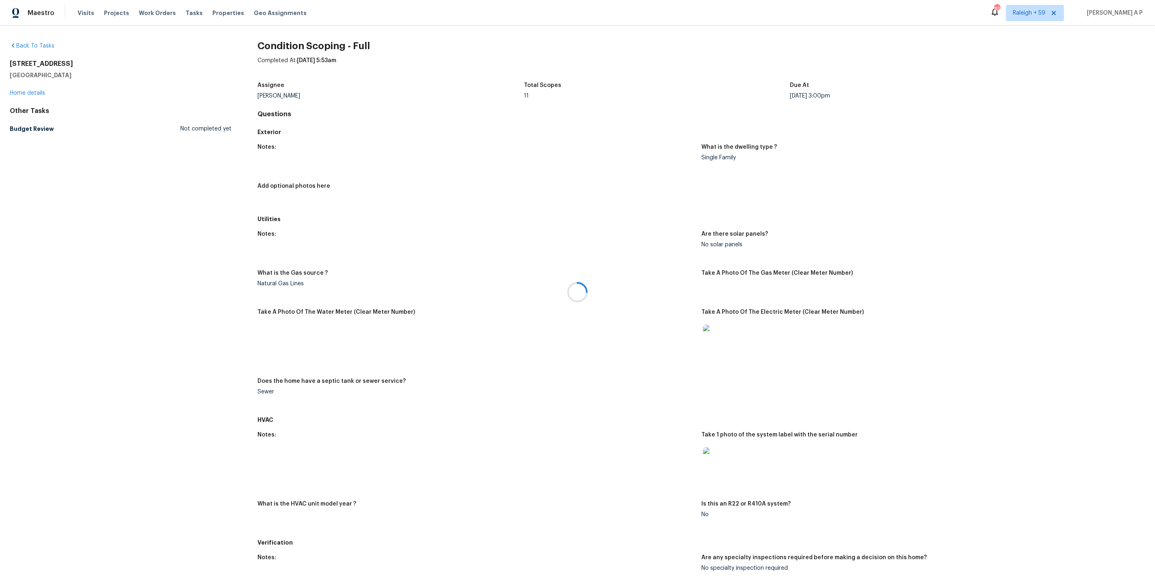
click at [1017, 147] on div at bounding box center [577, 292] width 1155 height 584
click at [1032, 110] on h4 "Questions" at bounding box center [702, 114] width 888 height 8
click at [1022, 89] on div "Due At" at bounding box center [923, 87] width 266 height 11
click at [1030, 47] on h2 "Condition Scoping - Full" at bounding box center [702, 46] width 888 height 8
click at [1036, 15] on span "Raleigh + 59" at bounding box center [1035, 13] width 58 height 16
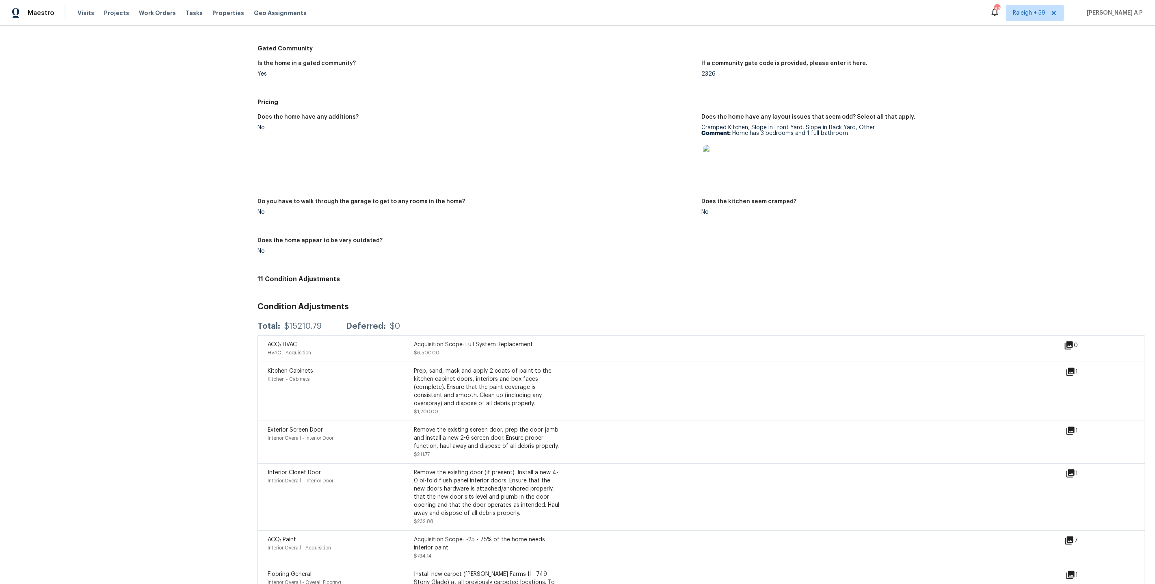
scroll to position [653, 0]
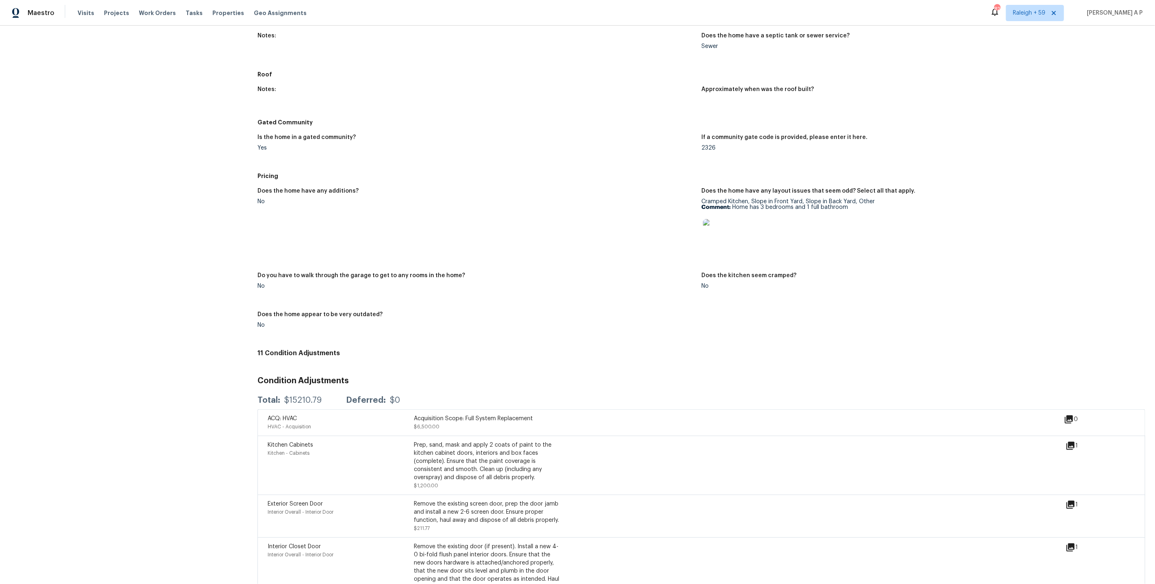
click at [431, 175] on h5 "Pricing" at bounding box center [702, 176] width 888 height 8
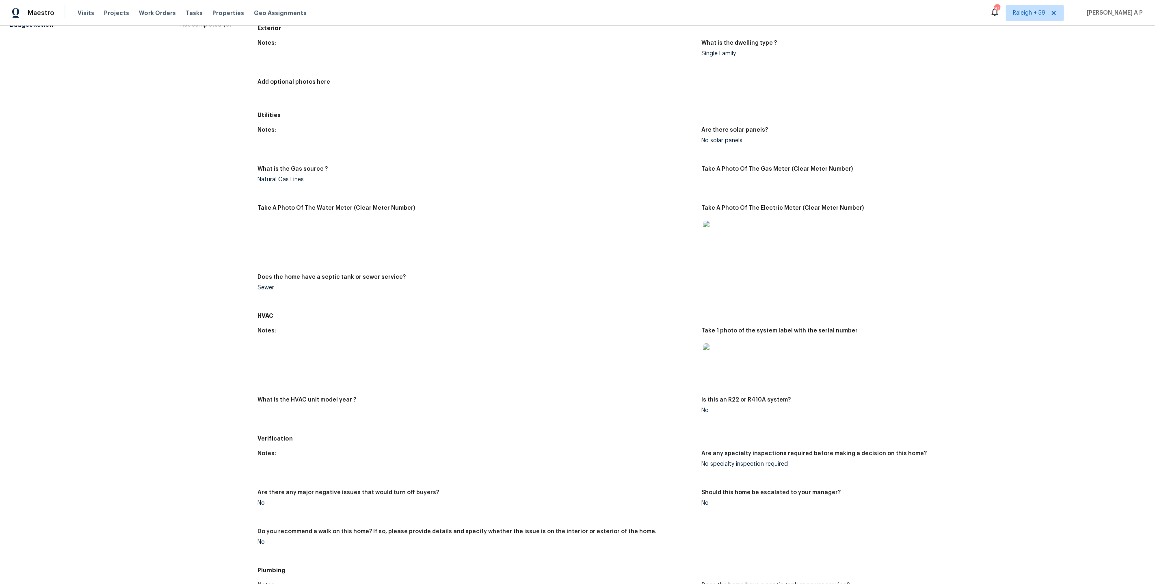
scroll to position [21, 0]
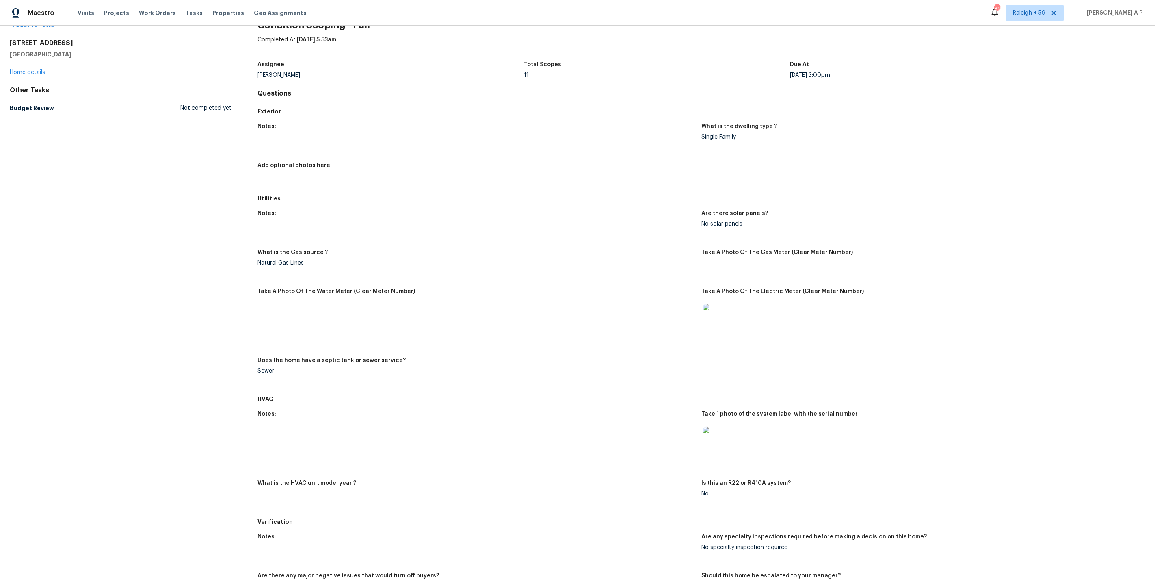
click at [1039, 24] on div "Maestro Visits Projects Work Orders Tasks Properties Geo Assignments 819 Raleig…" at bounding box center [577, 13] width 1155 height 26
click at [1039, 62] on div "Due At" at bounding box center [923, 67] width 266 height 11
click at [1018, 145] on figure "What is the dwelling type ? Single Family" at bounding box center [923, 137] width 444 height 29
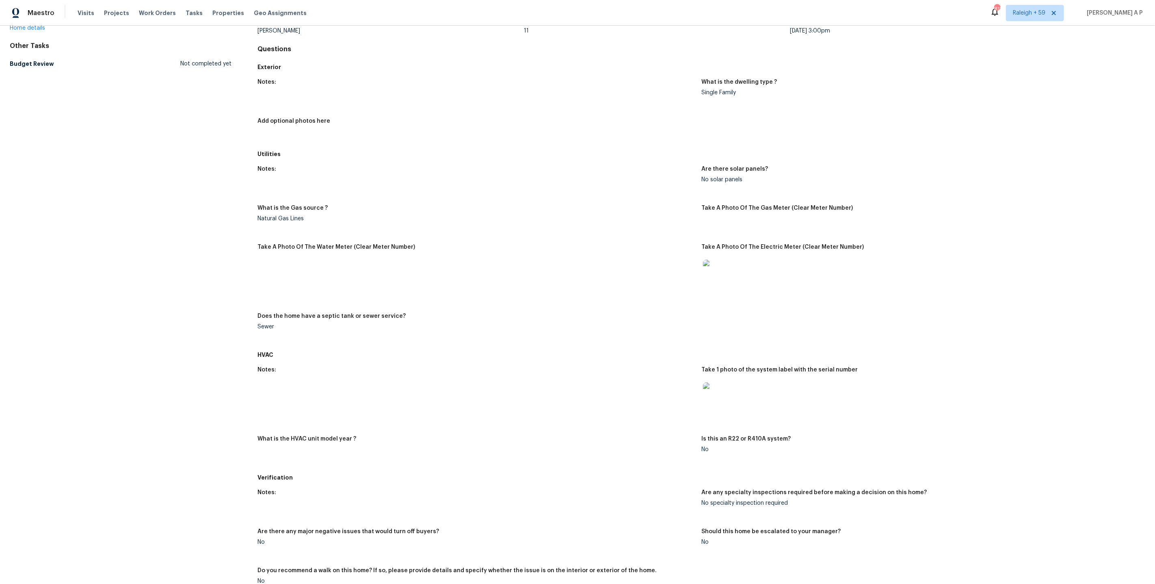
scroll to position [0, 0]
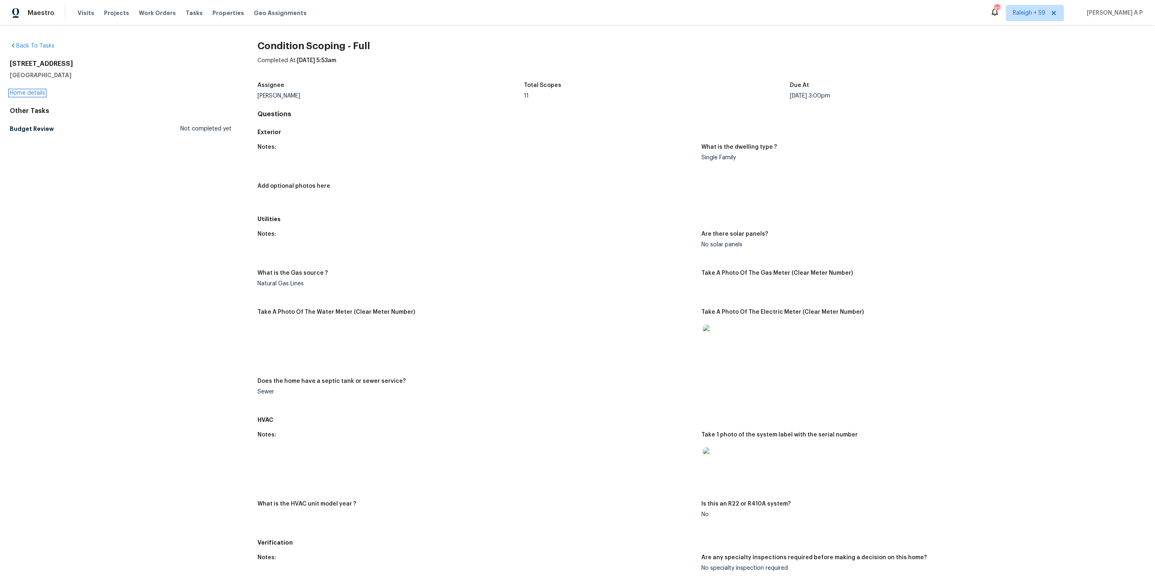
click at [29, 95] on link "Home details" at bounding box center [27, 93] width 35 height 6
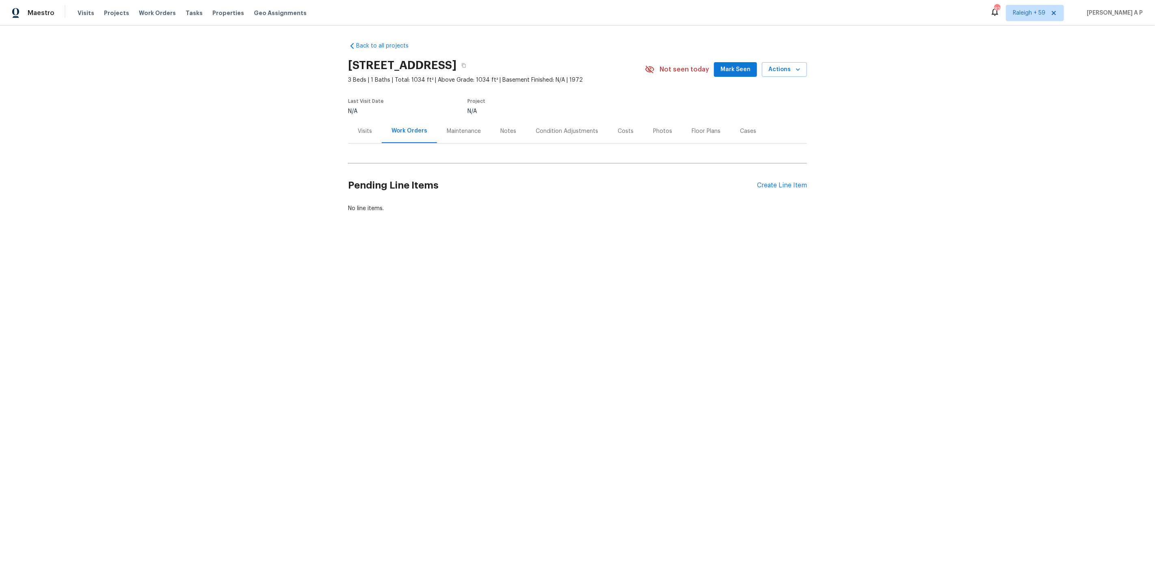
click at [544, 133] on div "Condition Adjustments" at bounding box center [567, 131] width 63 height 8
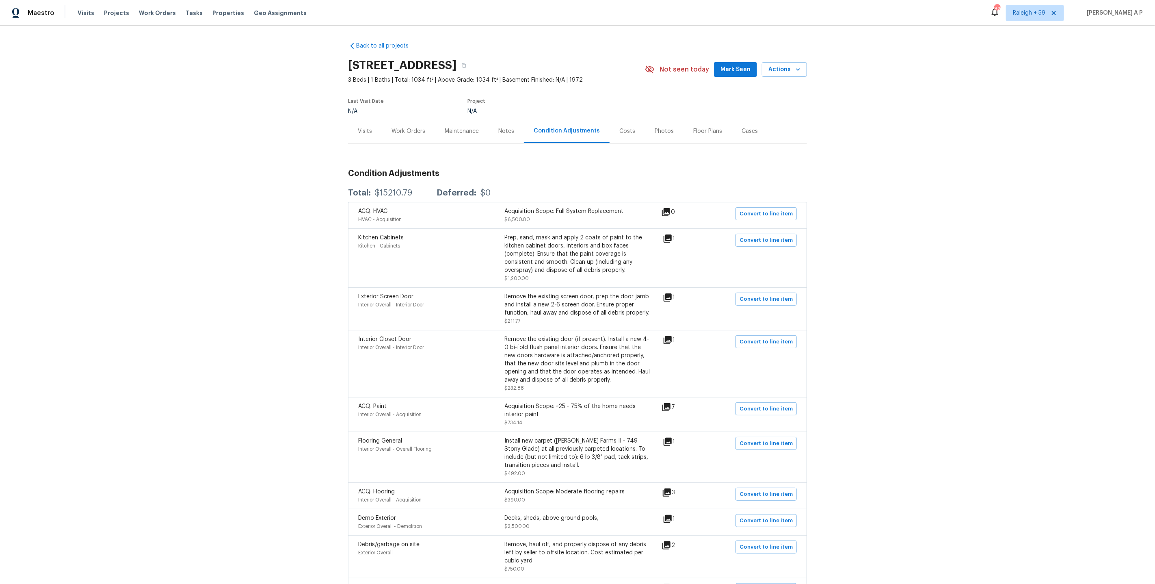
scroll to position [166, 0]
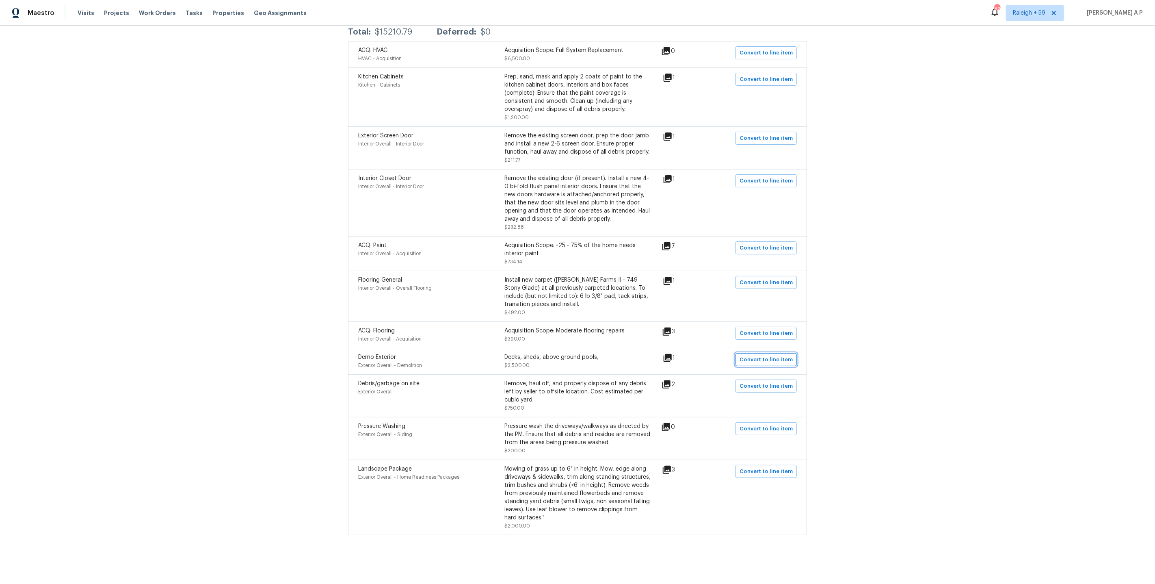
click at [748, 360] on span "Convert to line item" at bounding box center [766, 359] width 53 height 9
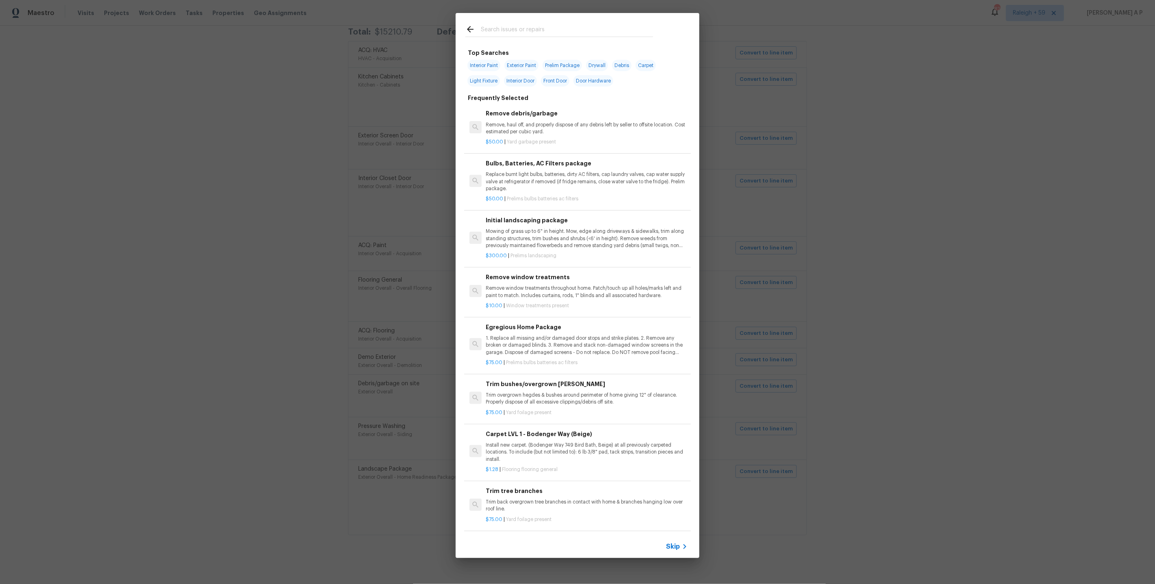
click at [679, 553] on div "Skip" at bounding box center [578, 546] width 244 height 23
click at [679, 548] on span "Skip" at bounding box center [673, 546] width 14 height 8
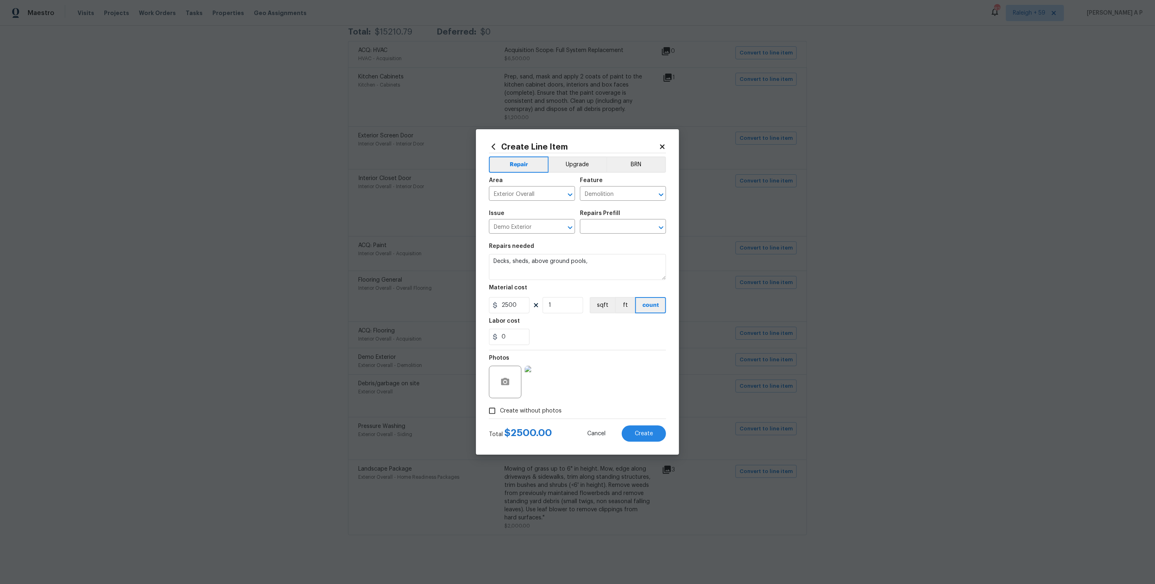
click at [664, 142] on div "Create Line Item" at bounding box center [577, 146] width 177 height 9
click at [663, 145] on icon at bounding box center [662, 146] width 7 height 7
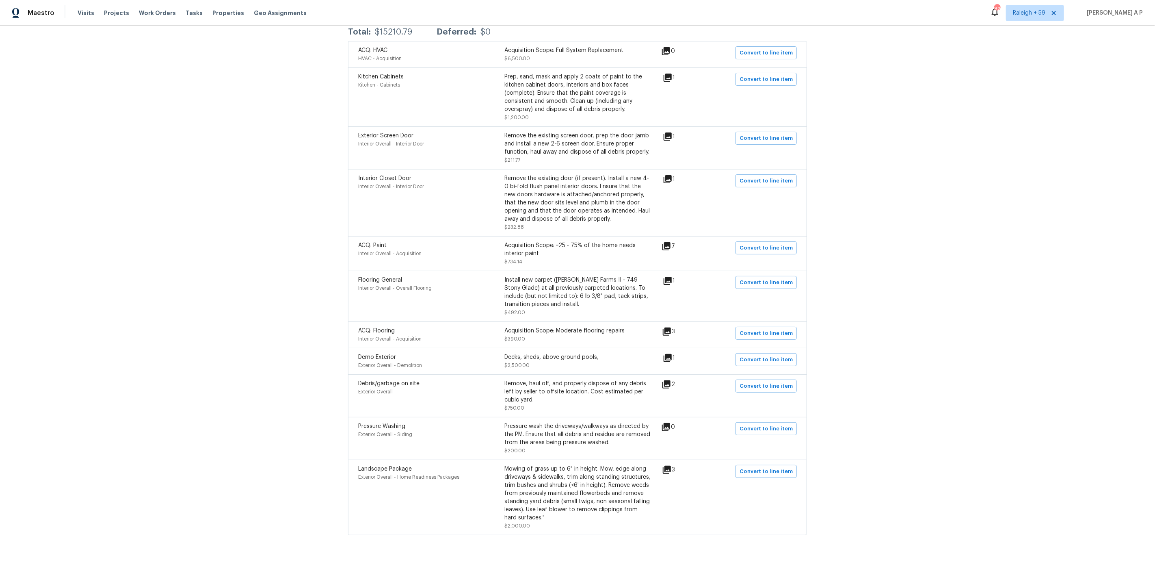
scroll to position [160, 0]
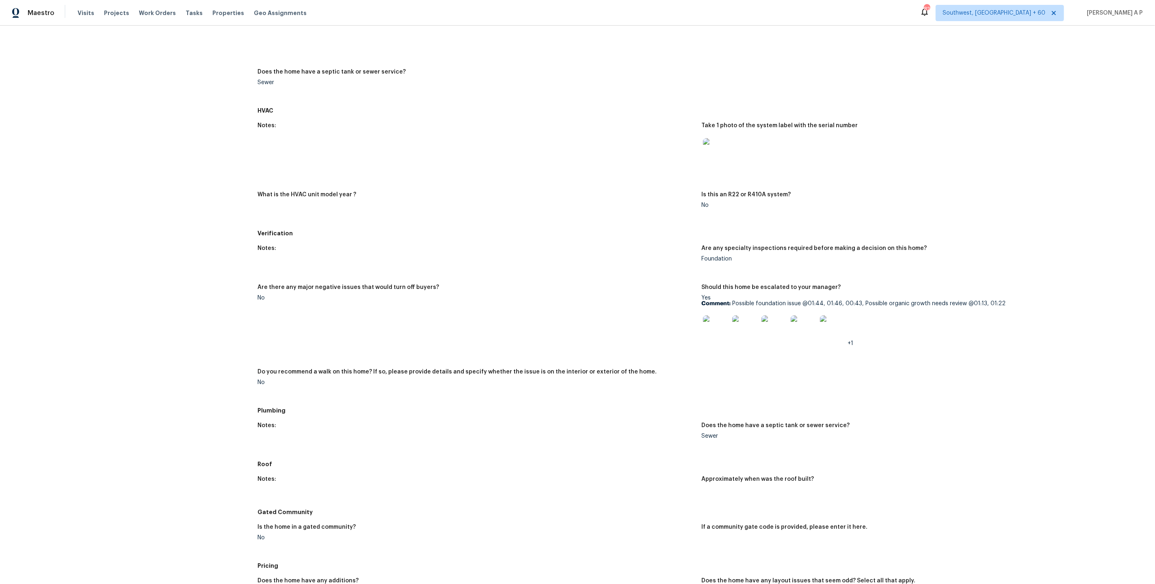
scroll to position [310, 0]
click at [719, 334] on img at bounding box center [716, 327] width 26 height 26
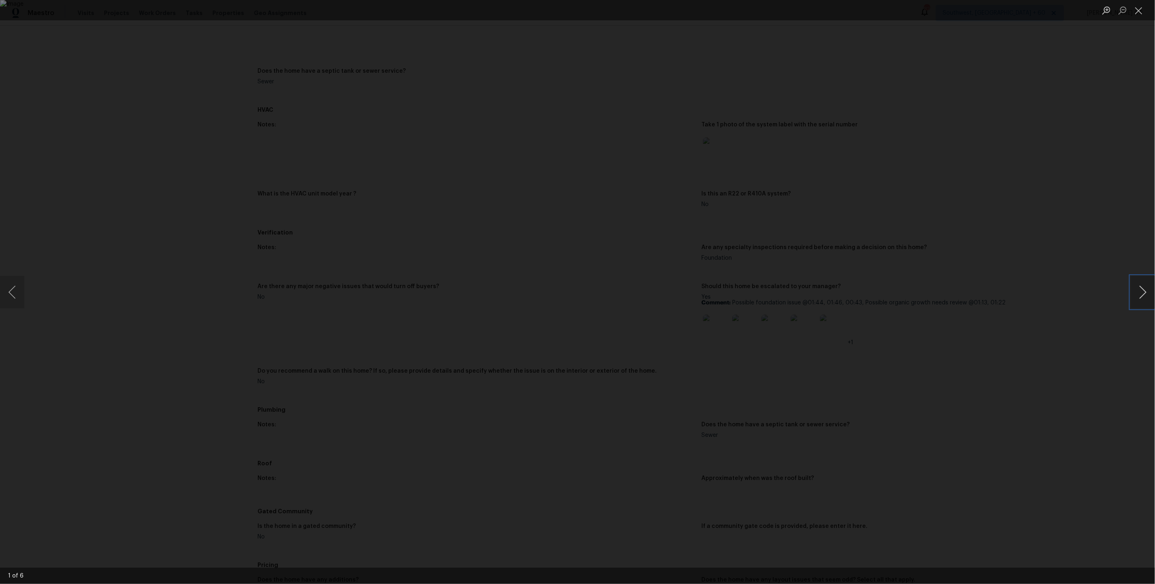
click at [1141, 281] on button "Next image" at bounding box center [1143, 292] width 24 height 32
click at [1141, 280] on button "Next image" at bounding box center [1143, 292] width 24 height 32
click at [11, 293] on button "Previous image" at bounding box center [12, 292] width 24 height 32
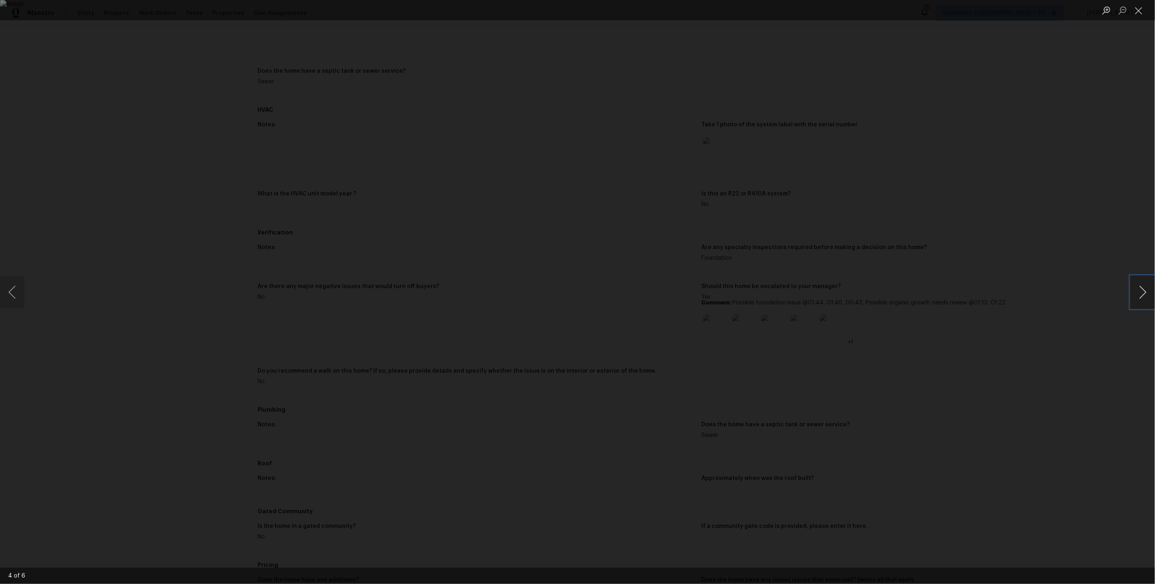
click at [1139, 292] on button "Next image" at bounding box center [1143, 292] width 24 height 32
click at [1011, 329] on div "Lightbox" at bounding box center [577, 292] width 1155 height 584
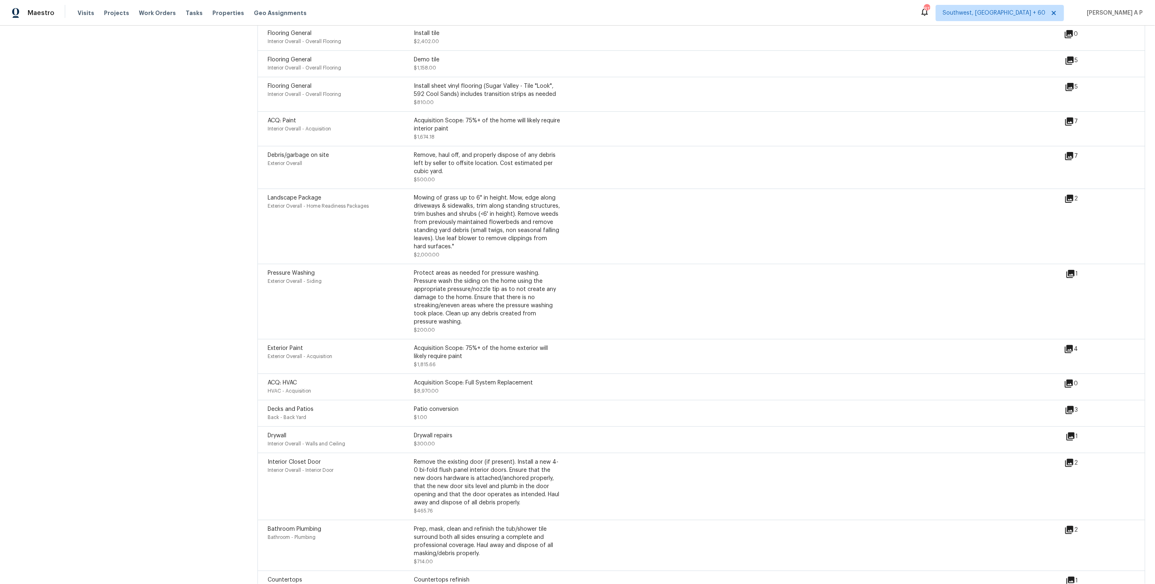
scroll to position [1119, 0]
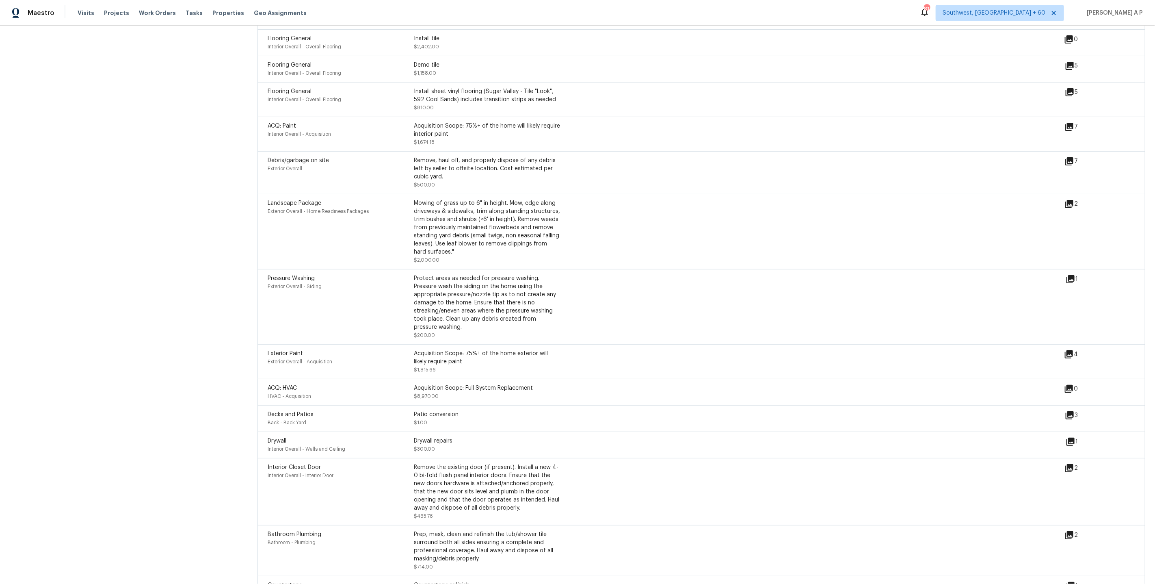
click at [1070, 163] on icon at bounding box center [1069, 161] width 8 height 8
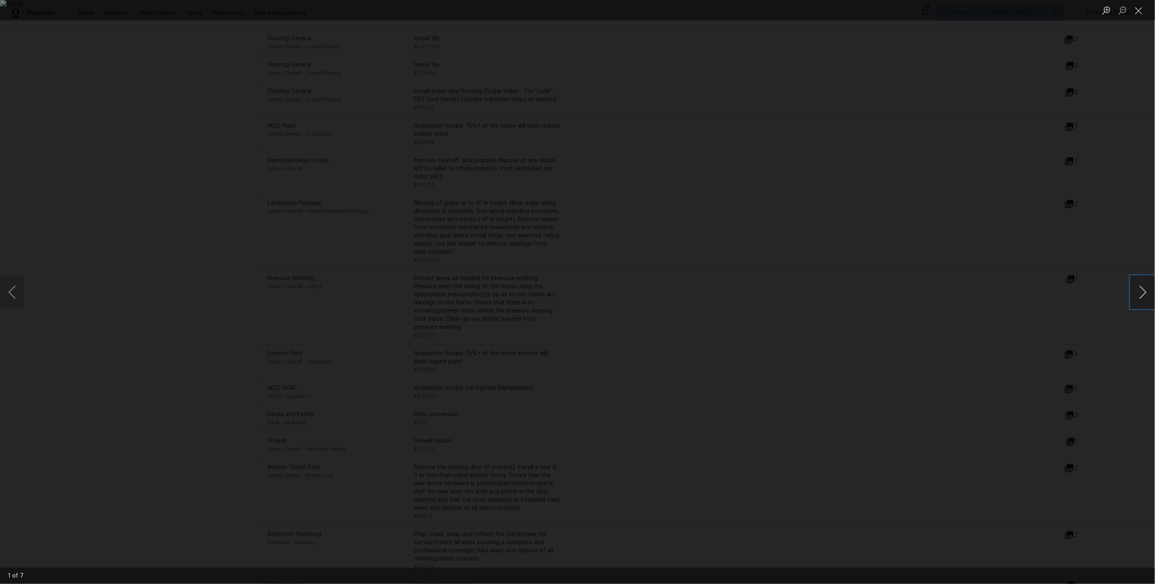
click at [1131, 289] on button "Next image" at bounding box center [1143, 292] width 24 height 32
click at [949, 288] on div "Lightbox" at bounding box center [577, 292] width 1155 height 584
click at [887, 330] on div "Lightbox" at bounding box center [577, 292] width 1155 height 584
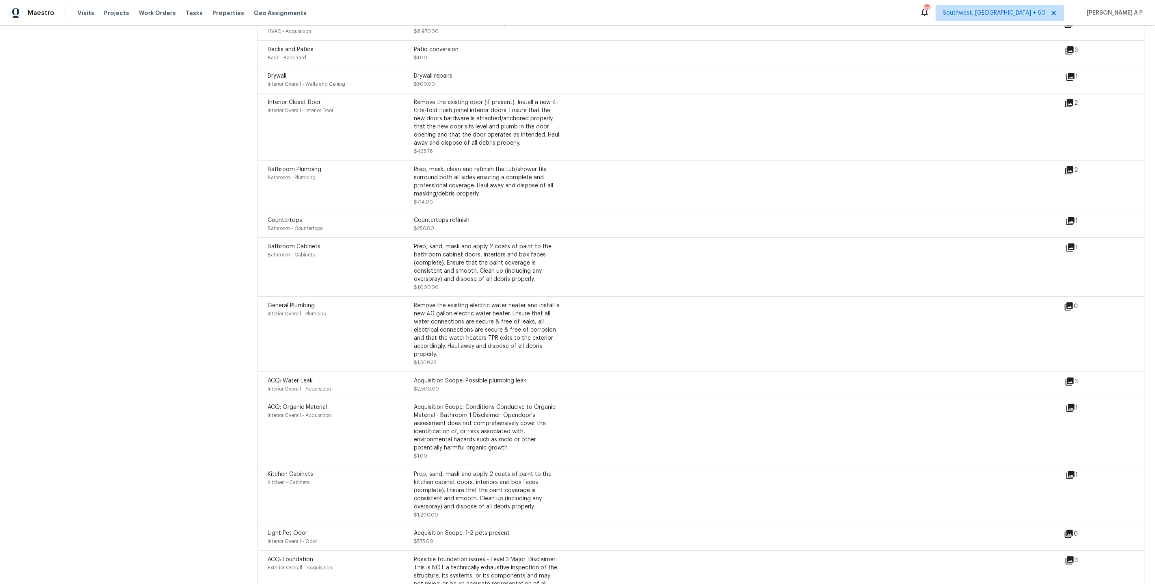
scroll to position [1568, 0]
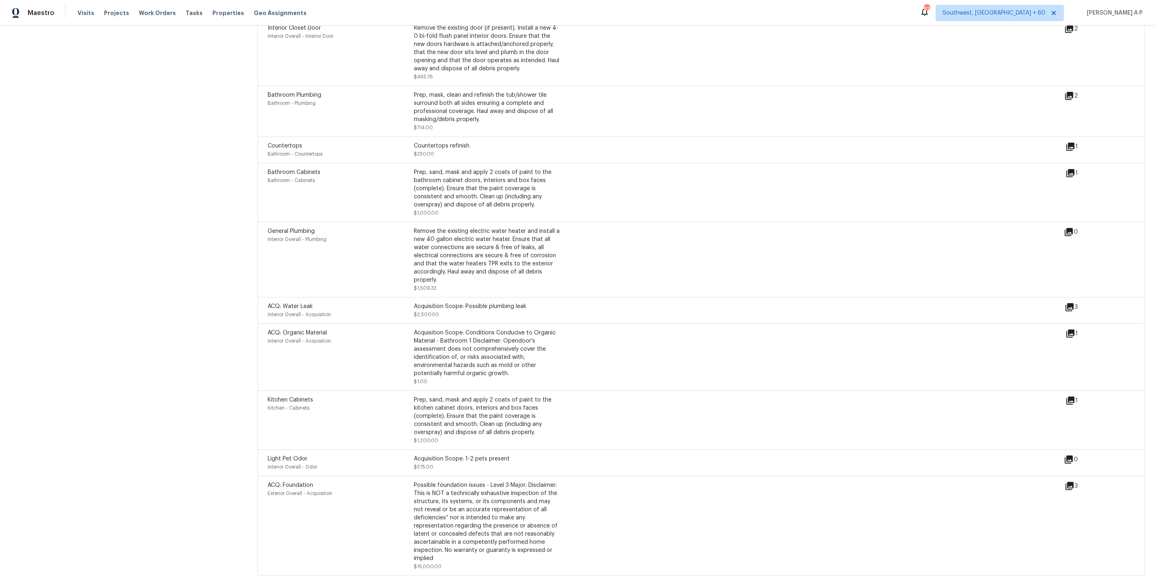
click at [350, 465] on div "Interior Overall - Odor" at bounding box center [341, 467] width 146 height 8
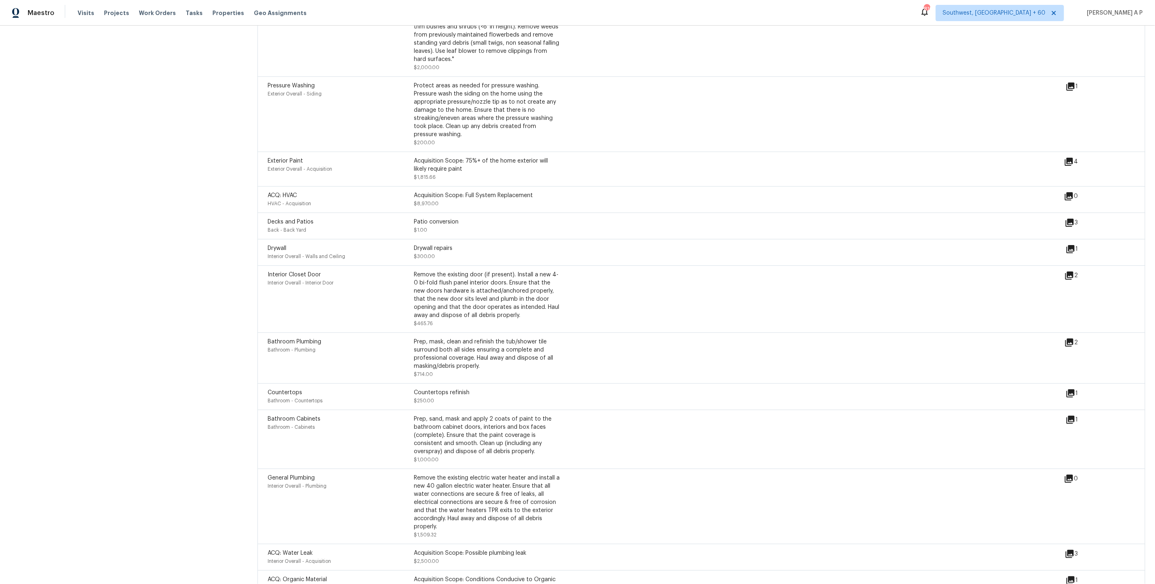
scroll to position [1314, 0]
click at [1071, 277] on icon at bounding box center [1069, 273] width 8 height 8
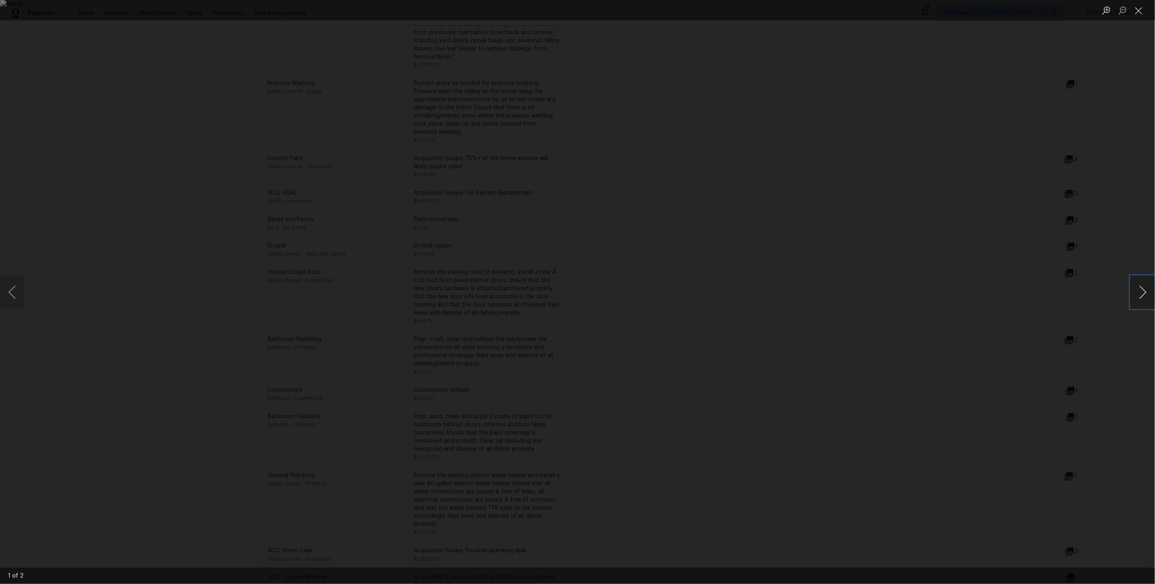
click at [1147, 296] on button "Next image" at bounding box center [1143, 292] width 24 height 32
click at [966, 297] on div "Lightbox" at bounding box center [577, 292] width 1155 height 584
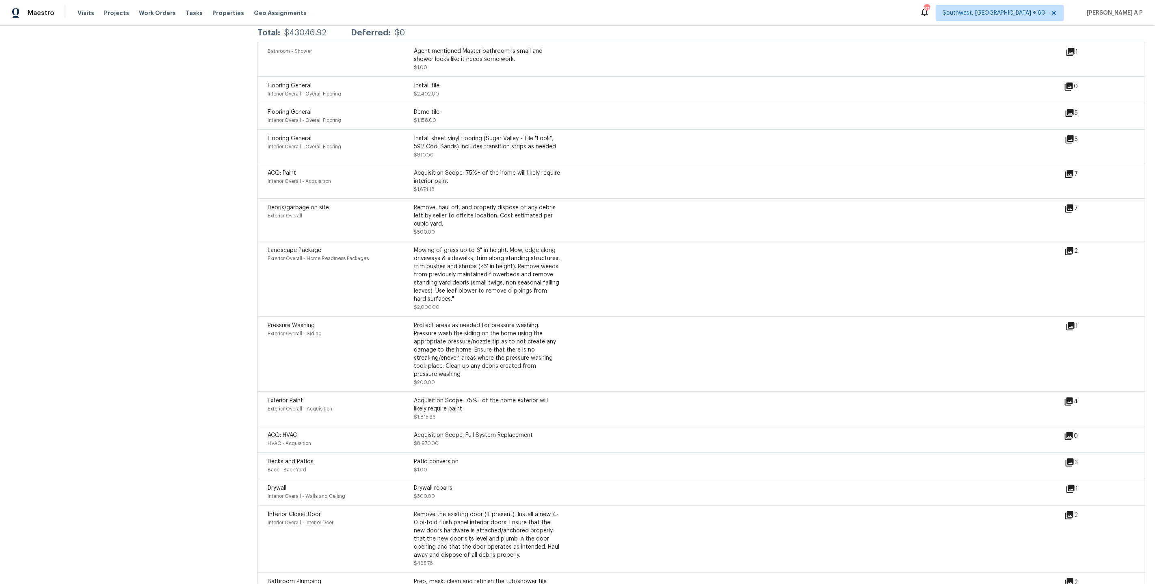
scroll to position [1044, 0]
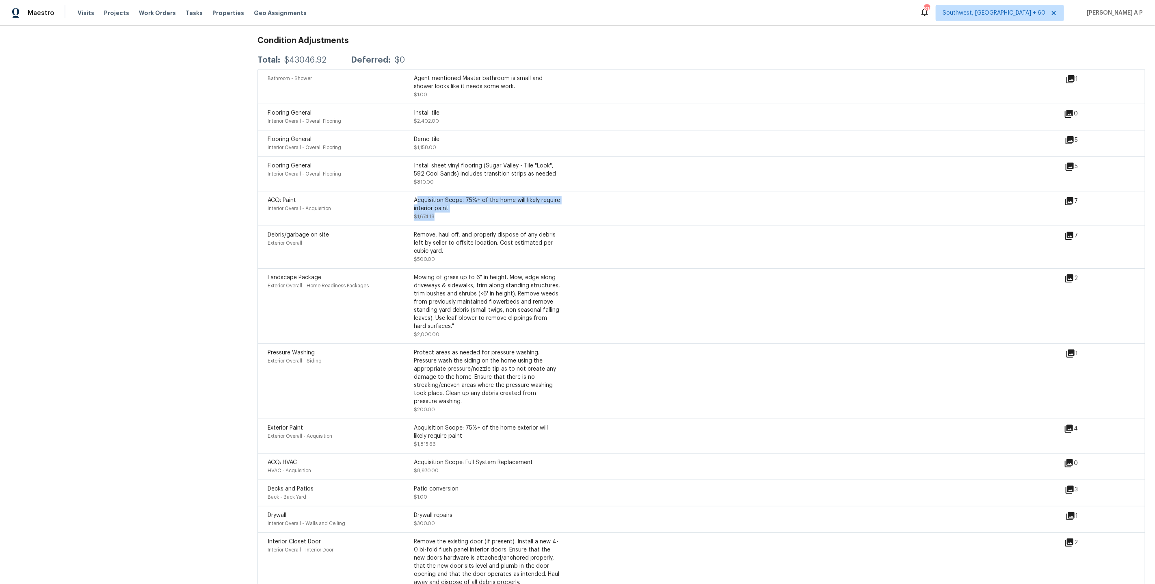
drag, startPoint x: 502, startPoint y: 226, endPoint x: 415, endPoint y: 202, distance: 90.3
click at [415, 202] on div "ACQ: Paint Interior Overall - Acquisition Acquisition Scope: 75%+ of the home w…" at bounding box center [702, 208] width 888 height 35
click at [485, 188] on div "Flooring General Interior Overall - Overall Flooring Install sheet vinyl floori…" at bounding box center [702, 173] width 888 height 35
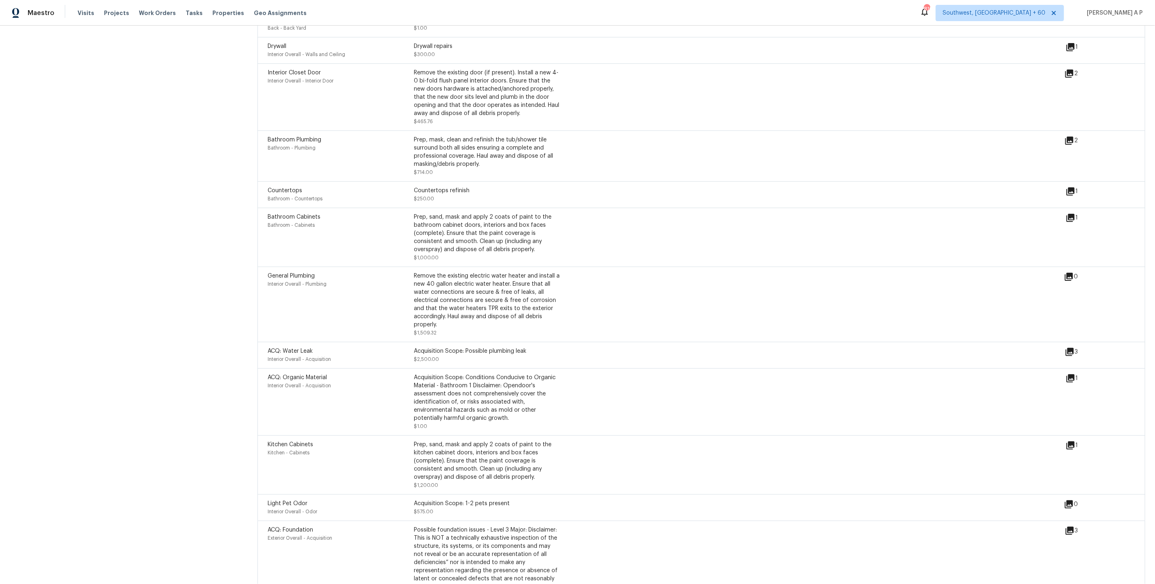
scroll to position [1568, 0]
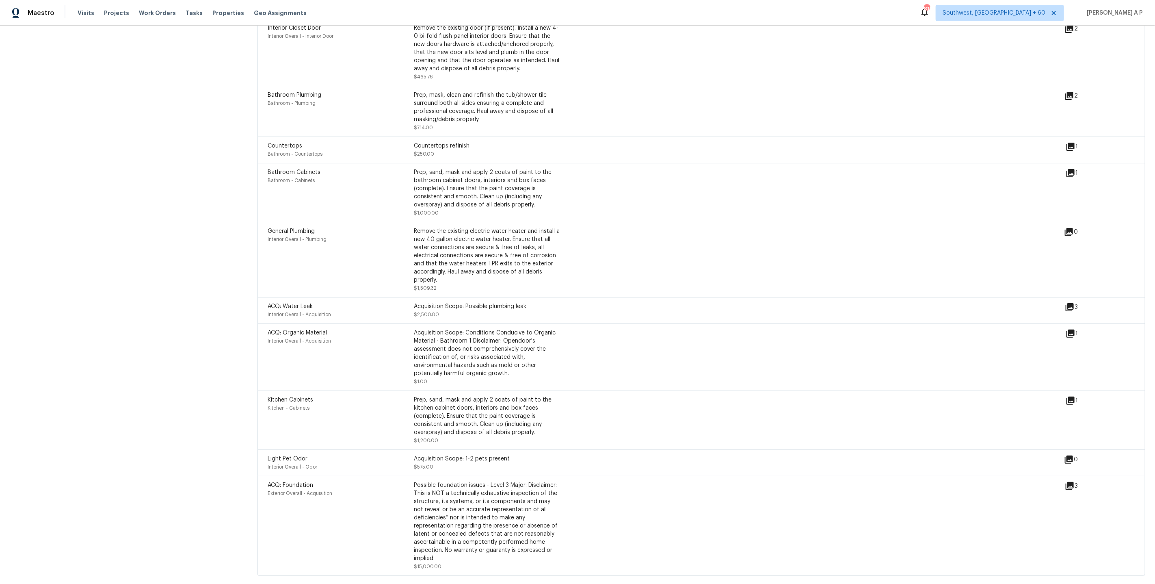
click at [552, 317] on div "ACQ: Water Leak Interior Overall - Acquisition Acquisition Scope: Possible plum…" at bounding box center [702, 310] width 888 height 26
click at [1073, 92] on icon at bounding box center [1069, 96] width 8 height 8
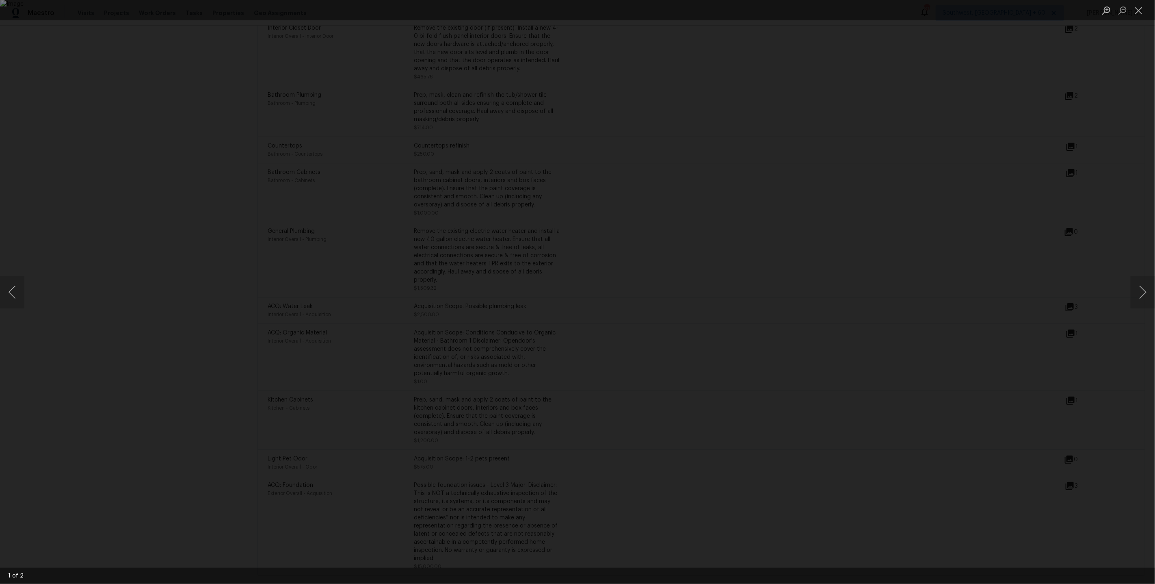
click at [1015, 266] on div "Lightbox" at bounding box center [577, 292] width 1155 height 584
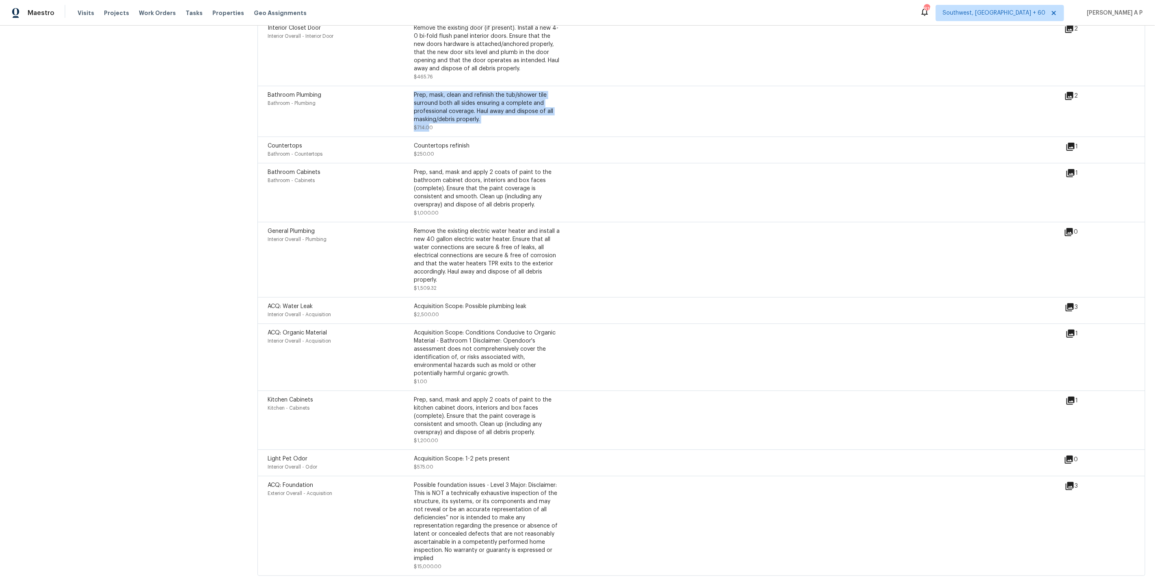
drag, startPoint x: 430, startPoint y: 125, endPoint x: 413, endPoint y: 125, distance: 17.1
click at [413, 125] on div "Bathroom Plumbing Bathroom - Plumbing Prep, mask, clean and refinish the tub/sh…" at bounding box center [414, 111] width 292 height 41
click at [640, 362] on div "ACQ: Organic Material Interior Overall - Acquisition Acquisition Scope: Conditi…" at bounding box center [667, 357] width 798 height 57
click at [1072, 92] on icon at bounding box center [1069, 96] width 8 height 8
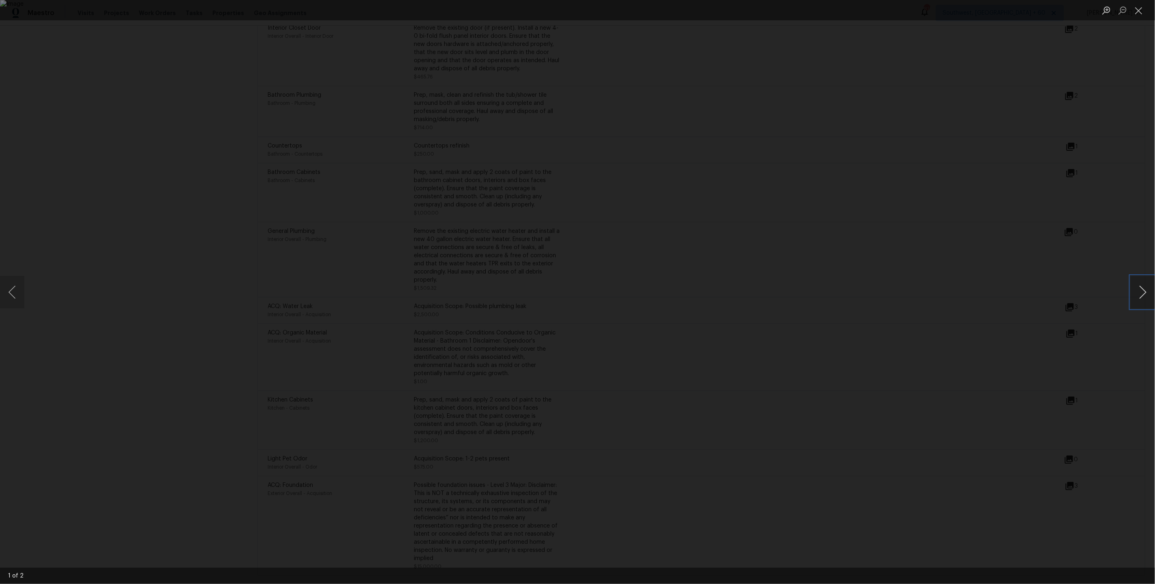
click at [1137, 287] on button "Next image" at bounding box center [1143, 292] width 24 height 32
click at [990, 288] on div "Lightbox" at bounding box center [577, 292] width 1155 height 584
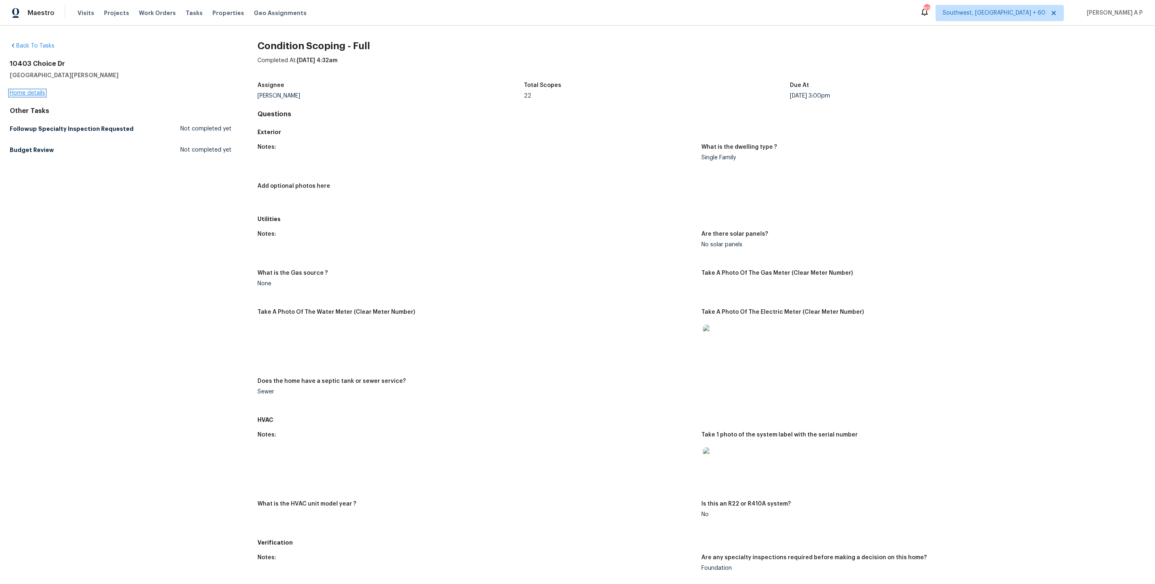
click at [39, 94] on link "Home details" at bounding box center [27, 93] width 35 height 6
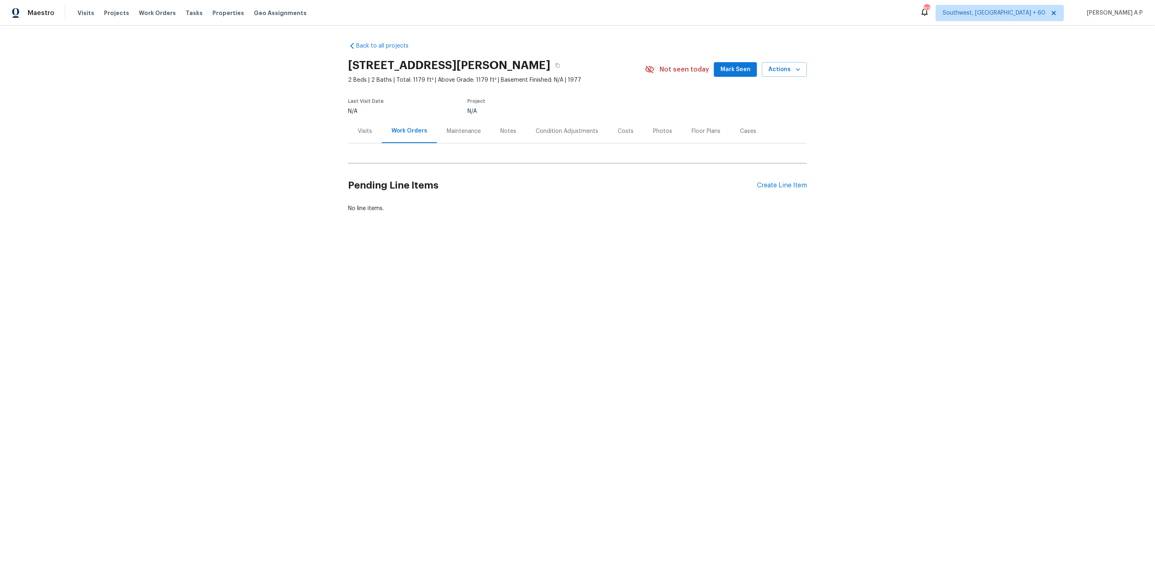
click at [361, 134] on div "Visits" at bounding box center [365, 131] width 14 height 8
click at [362, 201] on th "Type" at bounding box center [369, 192] width 43 height 23
click at [572, 128] on div "Condition Adjustments" at bounding box center [567, 131] width 63 height 8
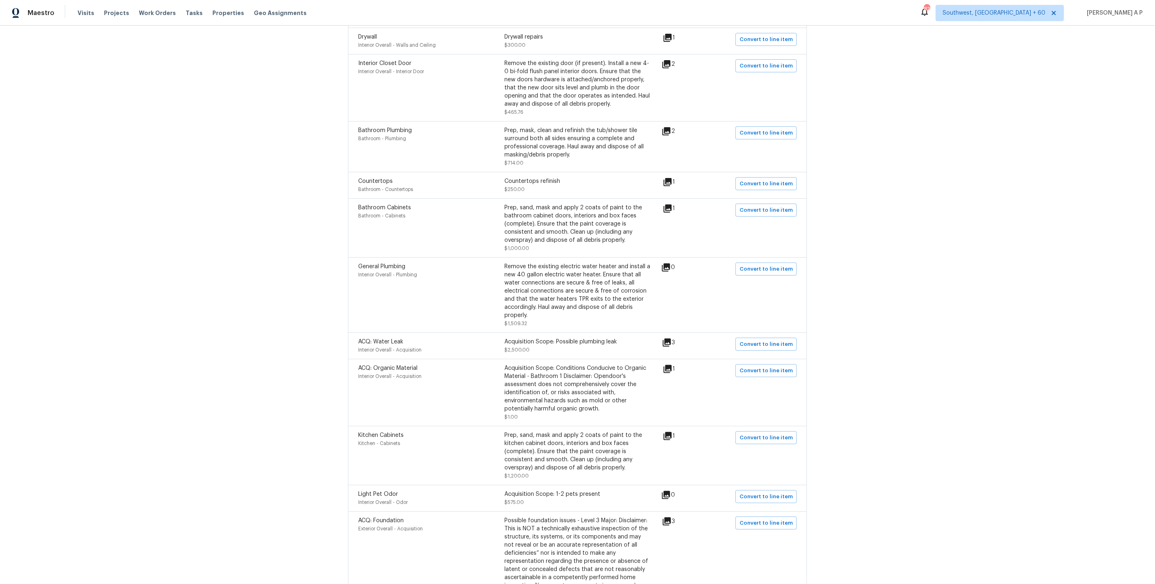
scroll to position [697, 0]
